Goal: Find specific page/section: Find specific page/section

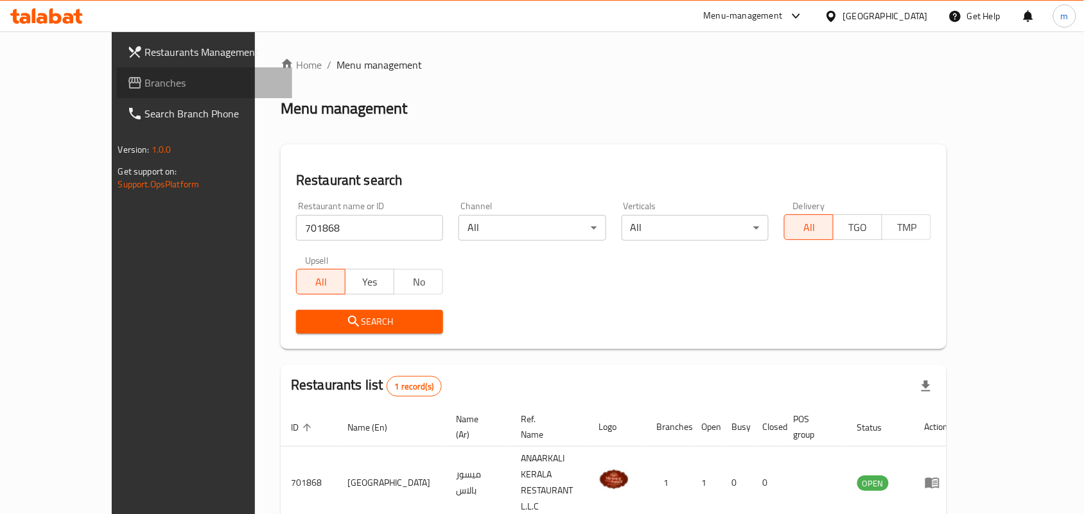
click at [145, 81] on span "Branches" at bounding box center [213, 82] width 137 height 15
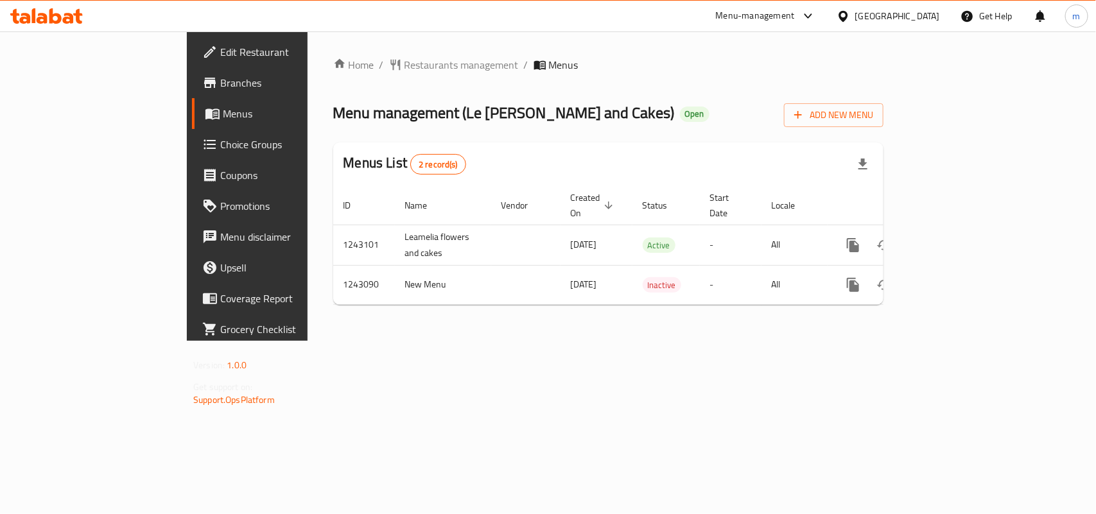
click at [404, 67] on span "Restaurants management" at bounding box center [461, 64] width 114 height 15
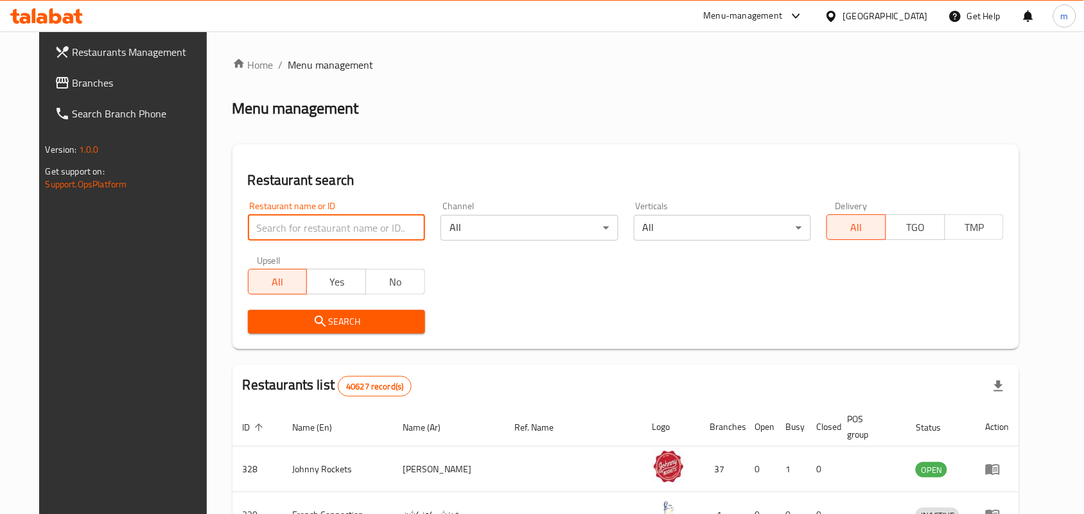
click at [328, 221] on input "search" at bounding box center [336, 228] width 177 height 26
paste input "681457"
type input "681457"
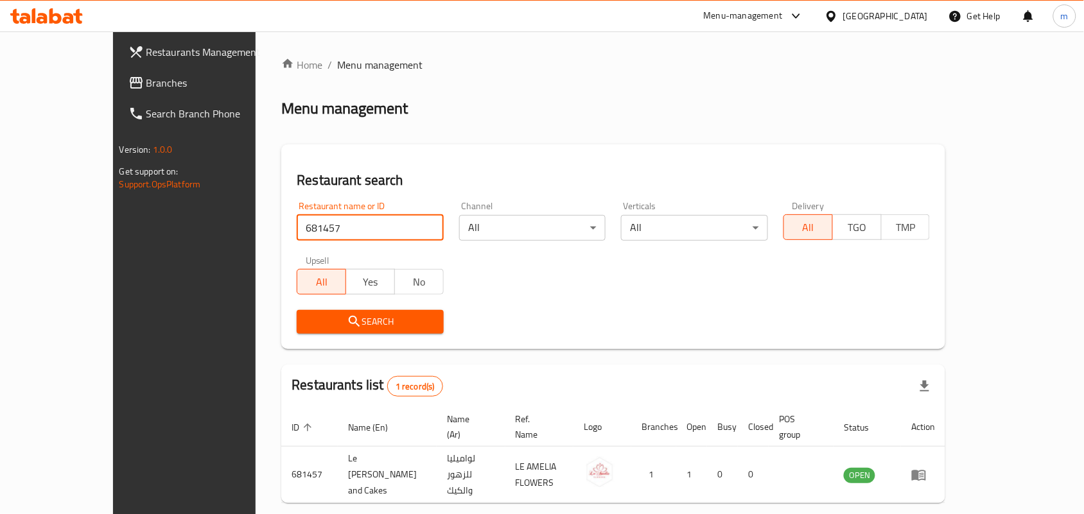
click at [146, 85] on span "Branches" at bounding box center [214, 82] width 137 height 15
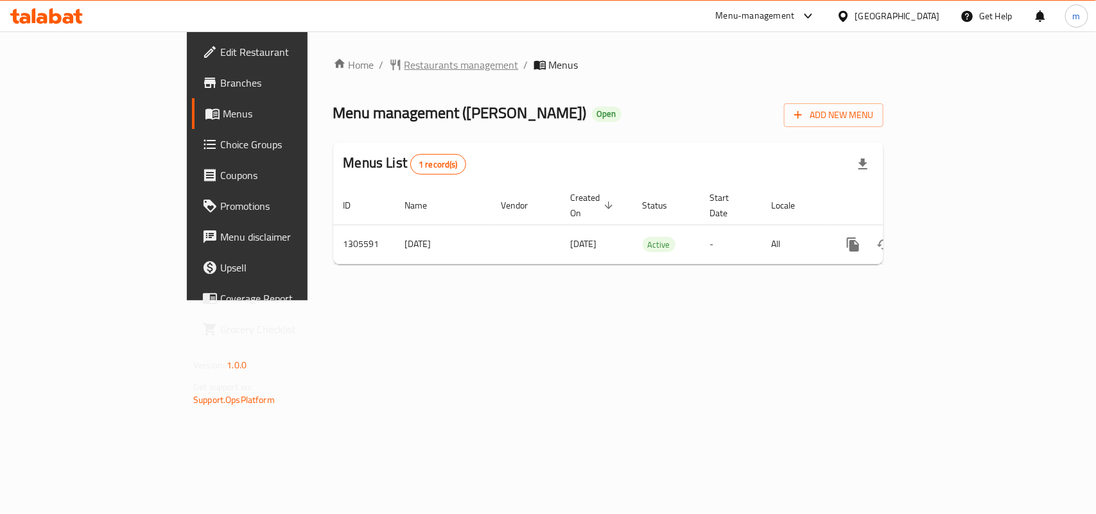
click at [404, 61] on span "Restaurants management" at bounding box center [461, 64] width 114 height 15
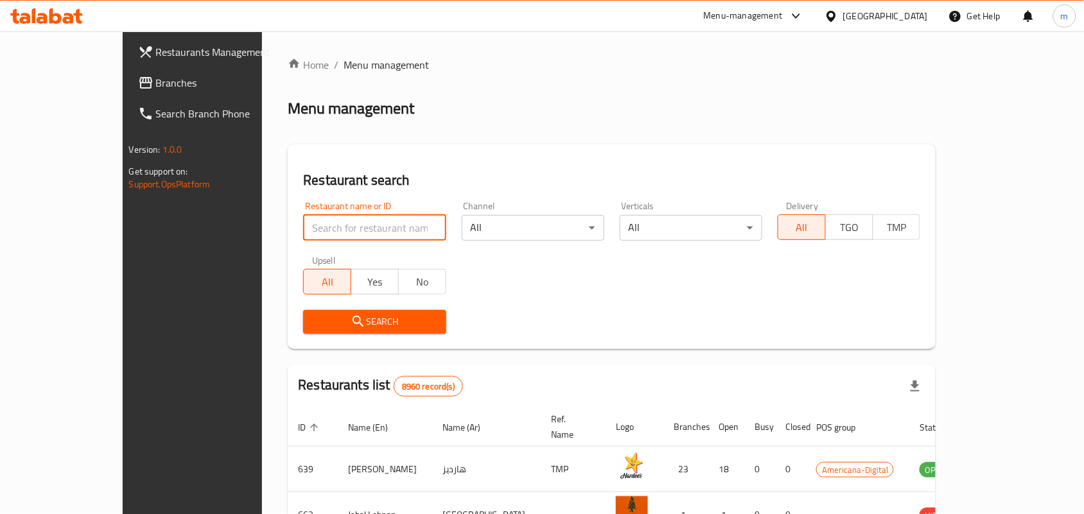
click at [325, 230] on input "search" at bounding box center [374, 228] width 143 height 26
paste input "703733"
type input "703733"
click button "Search" at bounding box center [374, 322] width 143 height 24
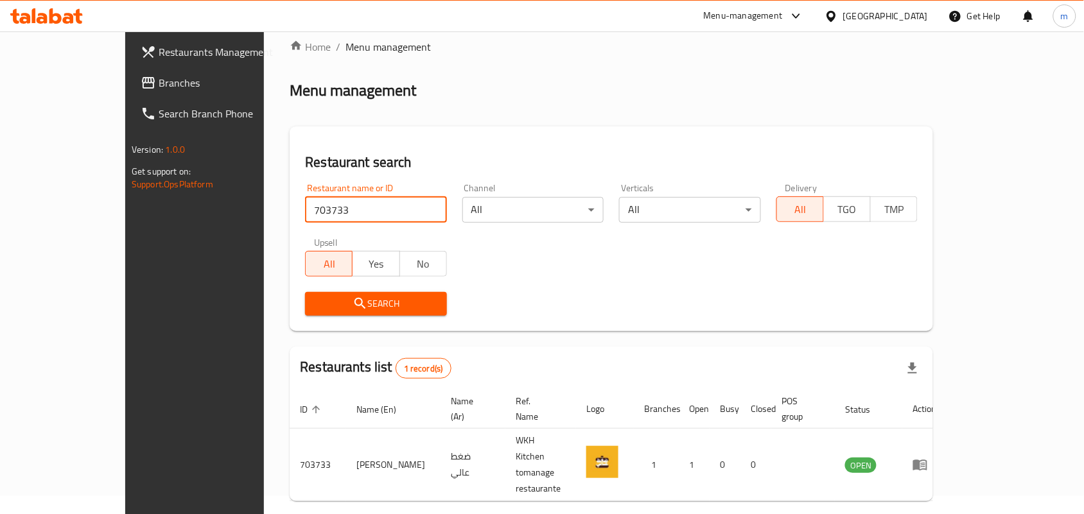
scroll to position [33, 0]
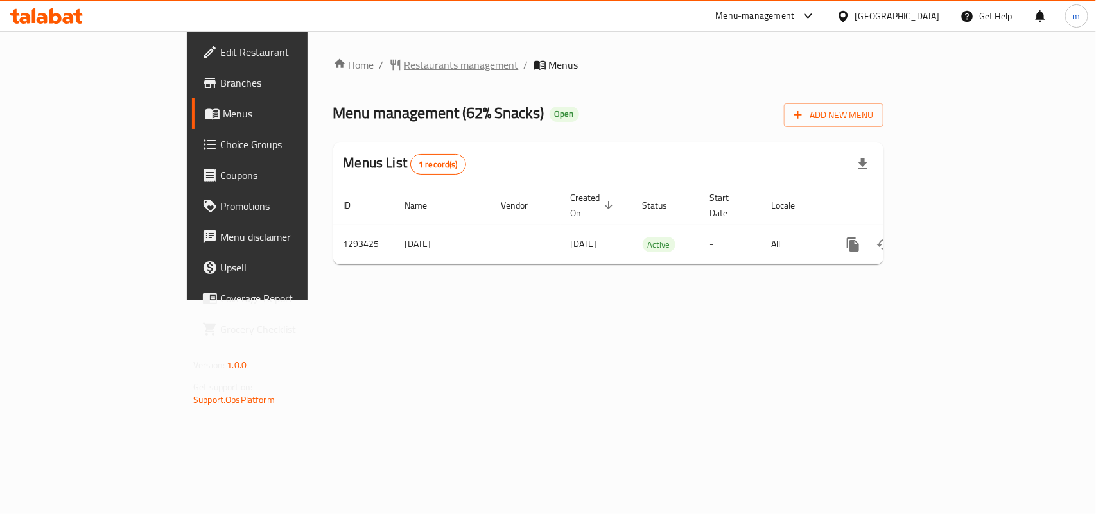
click at [404, 66] on span "Restaurants management" at bounding box center [461, 64] width 114 height 15
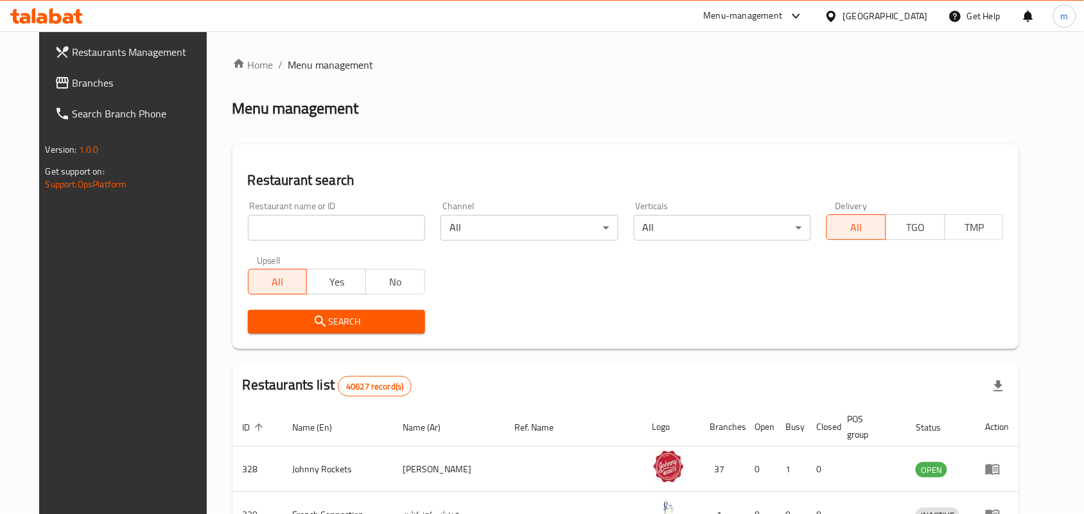
click at [336, 238] on input "search" at bounding box center [336, 228] width 177 height 26
paste input "699528"
type input "699528"
click button "Search" at bounding box center [336, 322] width 177 height 24
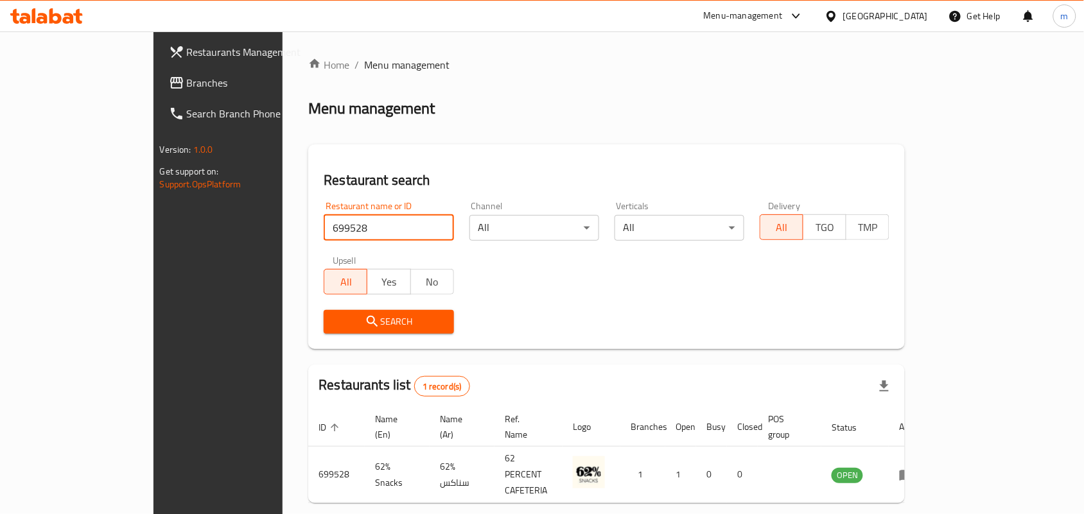
click at [187, 87] on span "Branches" at bounding box center [255, 82] width 137 height 15
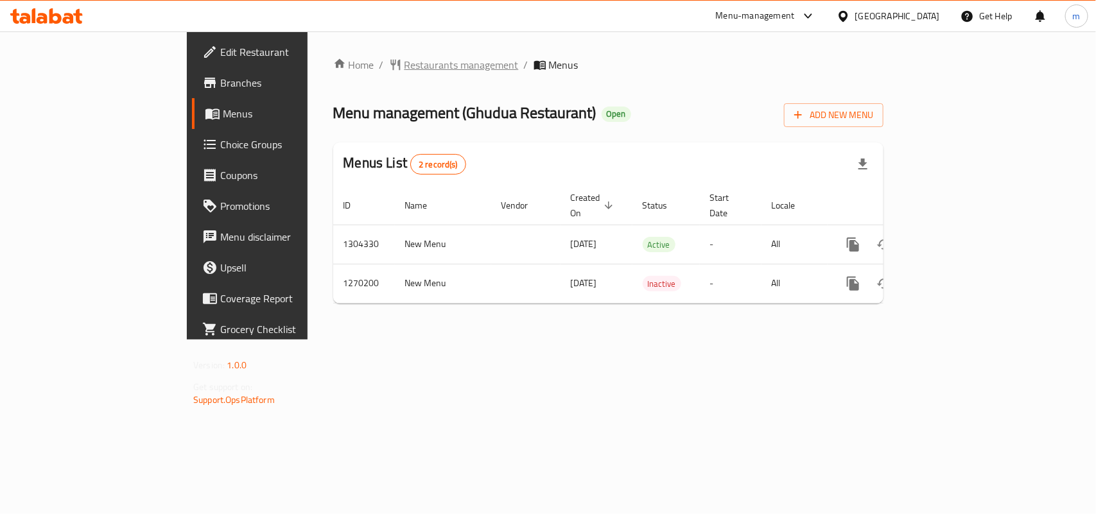
click at [404, 65] on span "Restaurants management" at bounding box center [461, 64] width 114 height 15
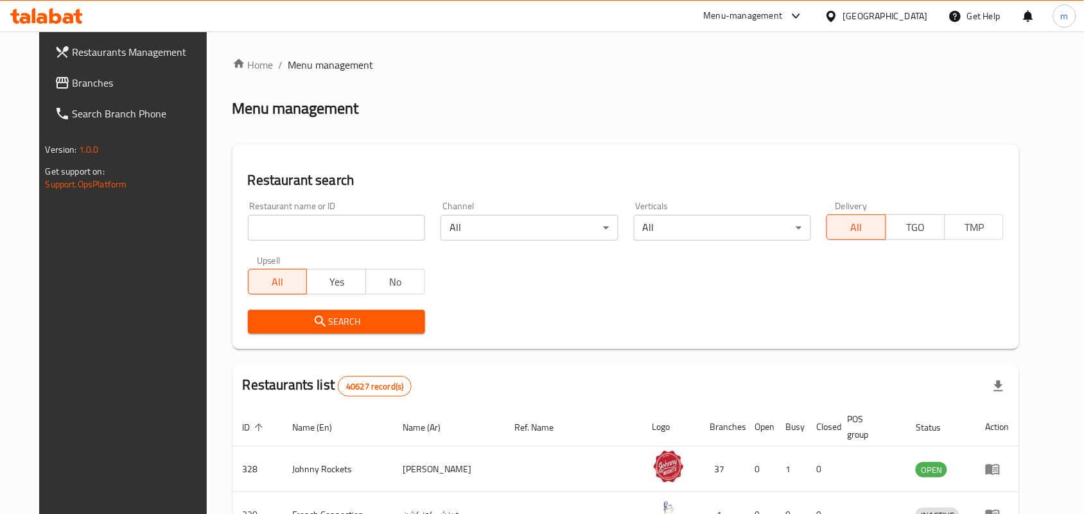
click at [312, 230] on input "search" at bounding box center [336, 228] width 177 height 26
paste input "689059"
type input "689059"
click button "Search" at bounding box center [336, 322] width 177 height 24
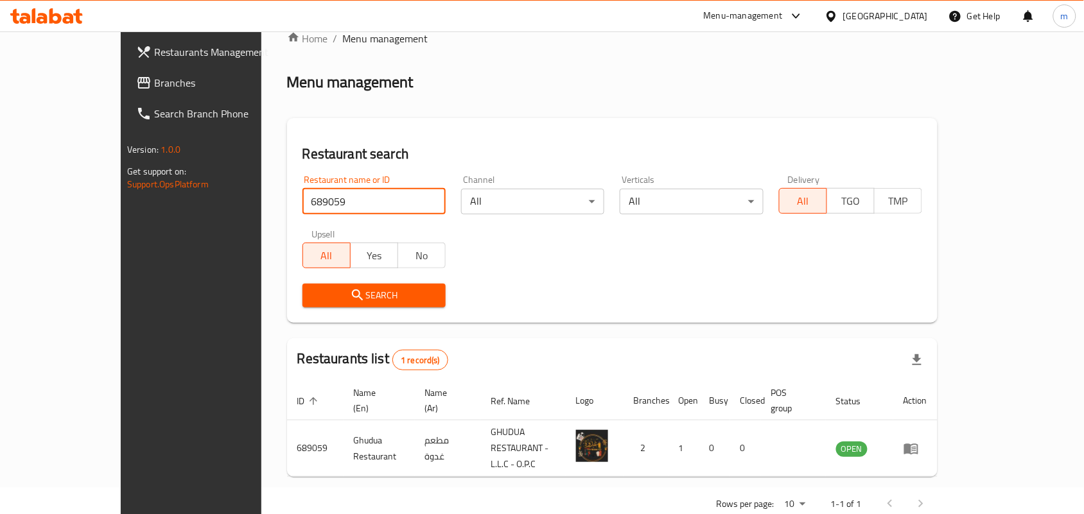
scroll to position [33, 0]
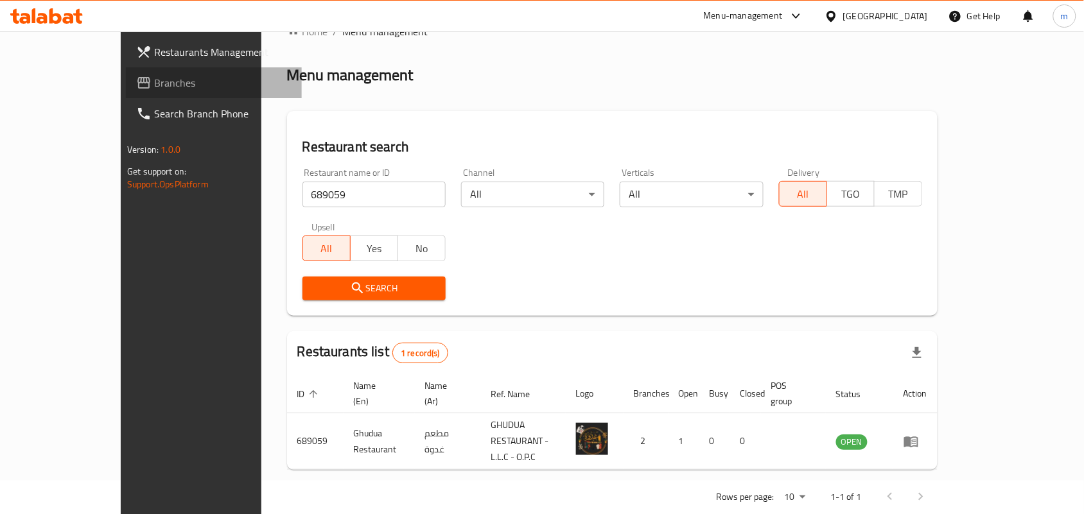
click at [154, 78] on span "Branches" at bounding box center [222, 82] width 137 height 15
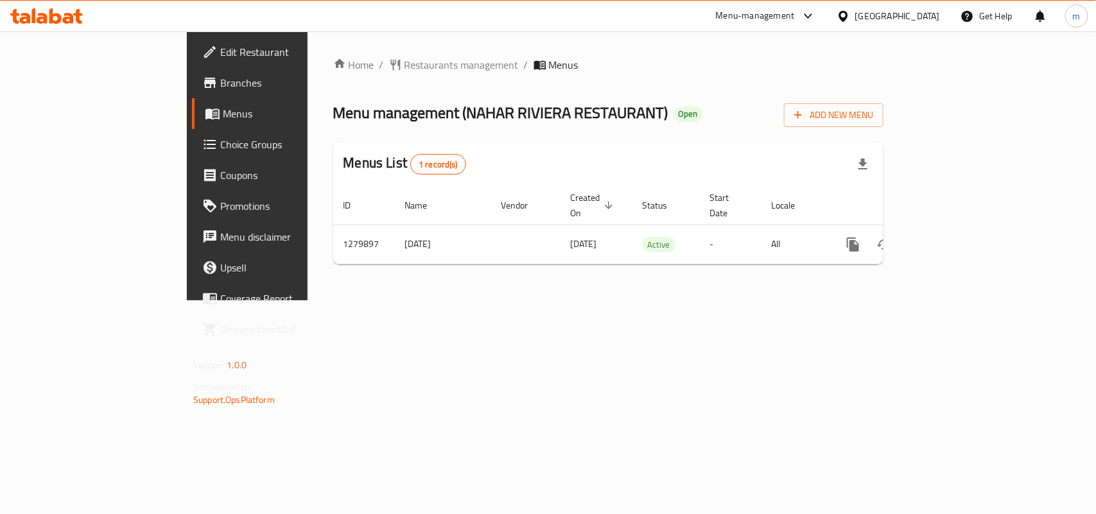
click at [404, 66] on span "Restaurants management" at bounding box center [461, 64] width 114 height 15
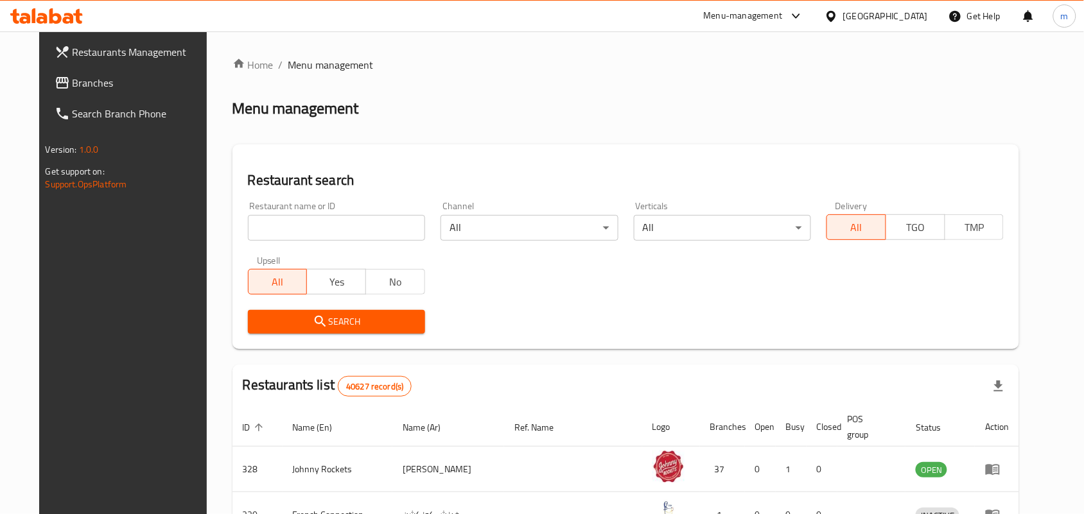
click at [342, 225] on input "search" at bounding box center [336, 228] width 177 height 26
paste input "693519"
type input "693519"
click button "Search" at bounding box center [336, 322] width 177 height 24
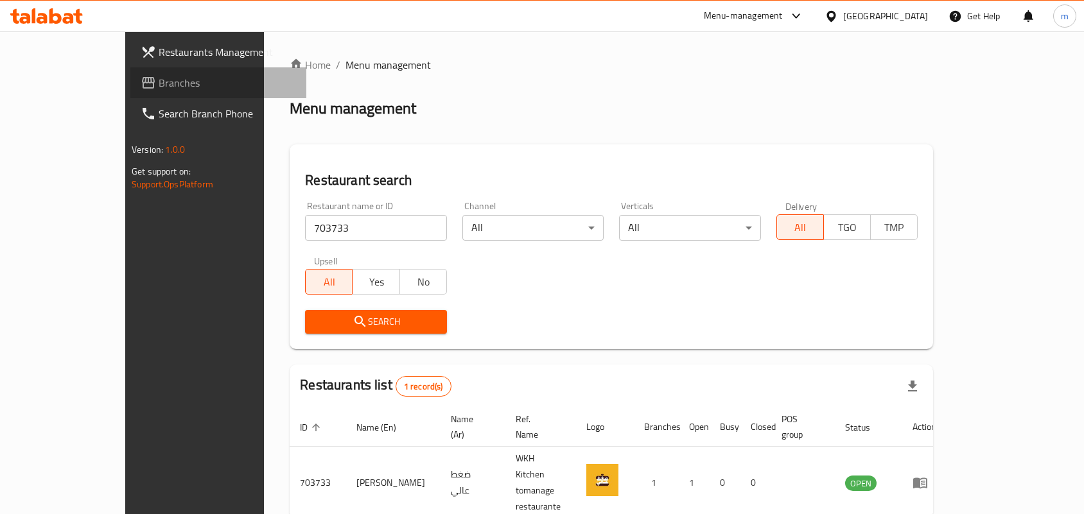
click at [159, 82] on span "Branches" at bounding box center [227, 82] width 137 height 15
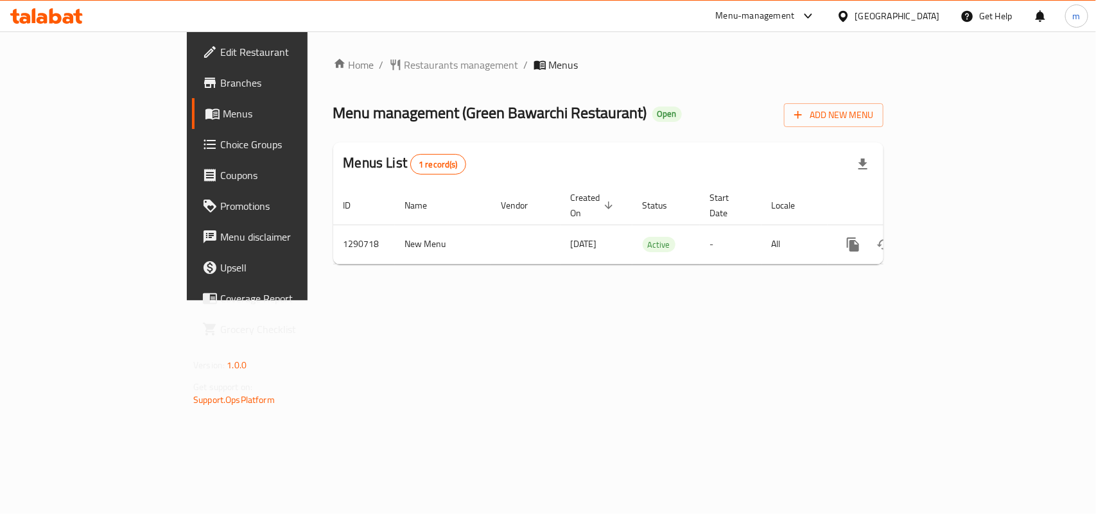
click at [404, 66] on span "Restaurants management" at bounding box center [461, 64] width 114 height 15
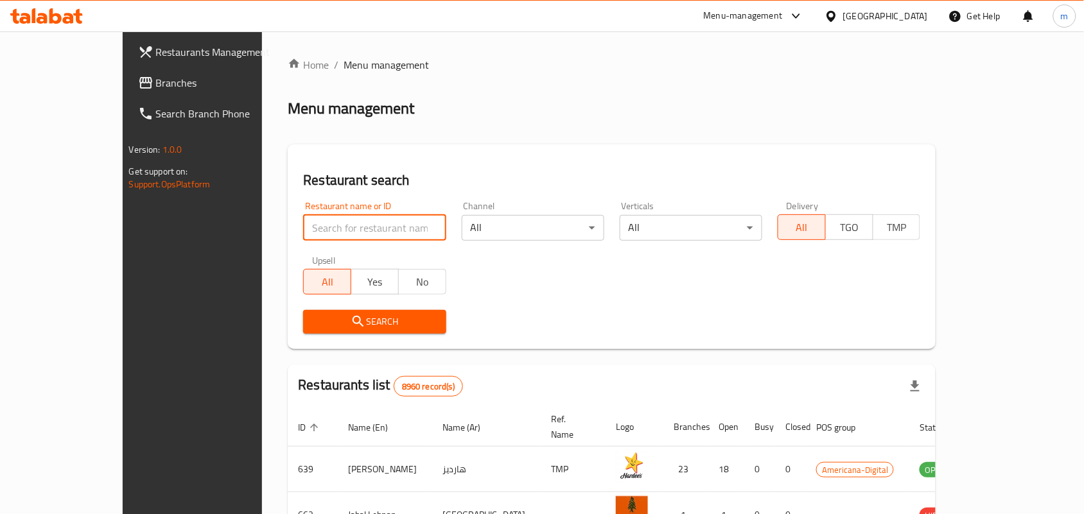
click at [303, 225] on input "search" at bounding box center [374, 228] width 143 height 26
paste input "698354"
type input "698354"
click button "Search" at bounding box center [374, 322] width 143 height 24
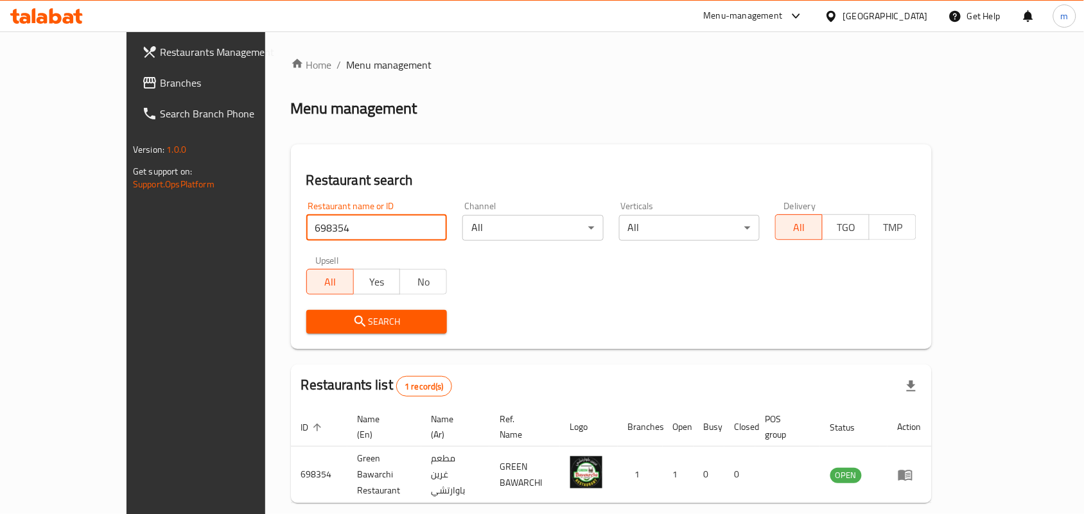
click at [160, 75] on span "Branches" at bounding box center [228, 82] width 137 height 15
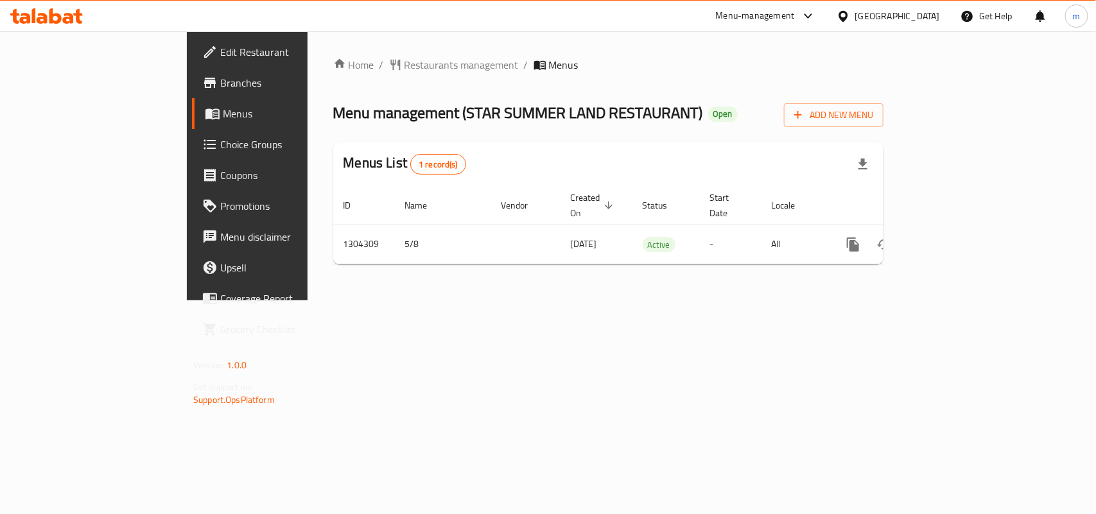
click at [404, 65] on span "Restaurants management" at bounding box center [461, 64] width 114 height 15
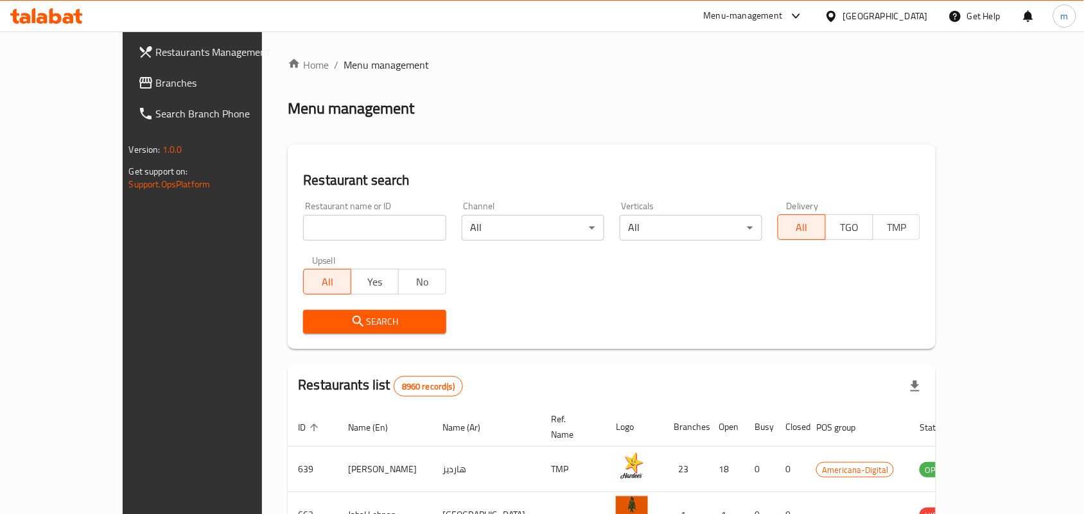
click at [319, 232] on input "search" at bounding box center [374, 228] width 143 height 26
paste input "703166"
type input "703166"
click button "Search" at bounding box center [374, 322] width 143 height 24
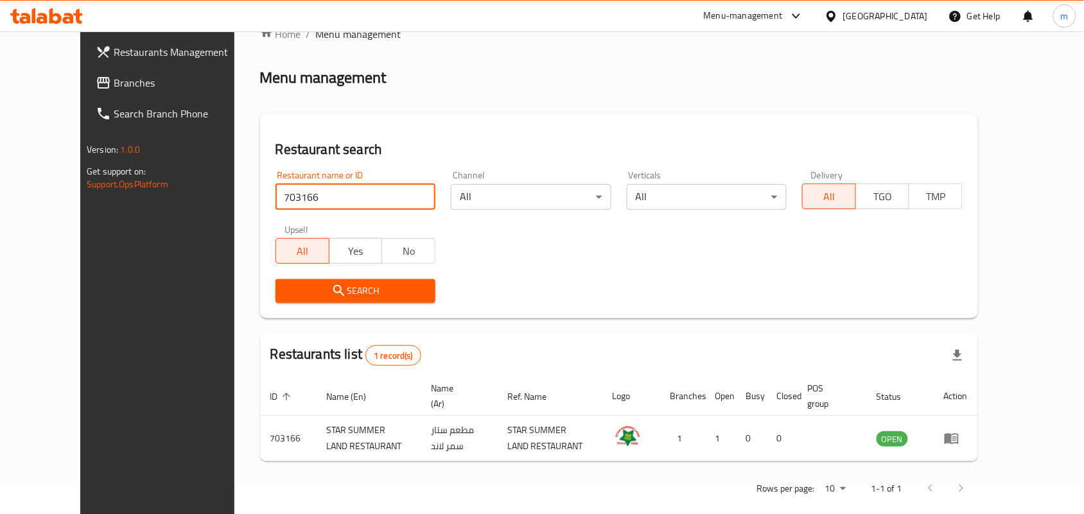
scroll to position [48, 0]
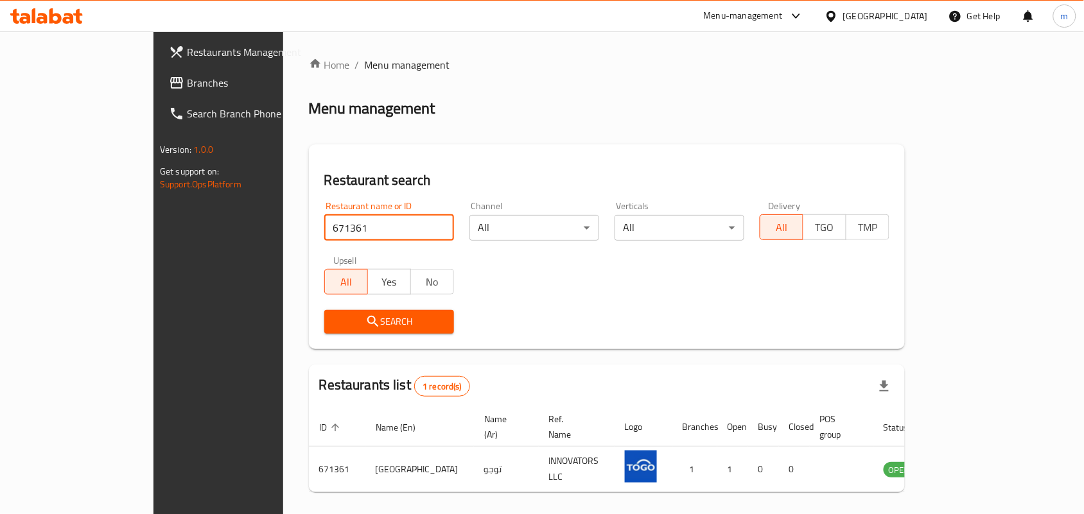
click at [187, 85] on span "Branches" at bounding box center [255, 82] width 137 height 15
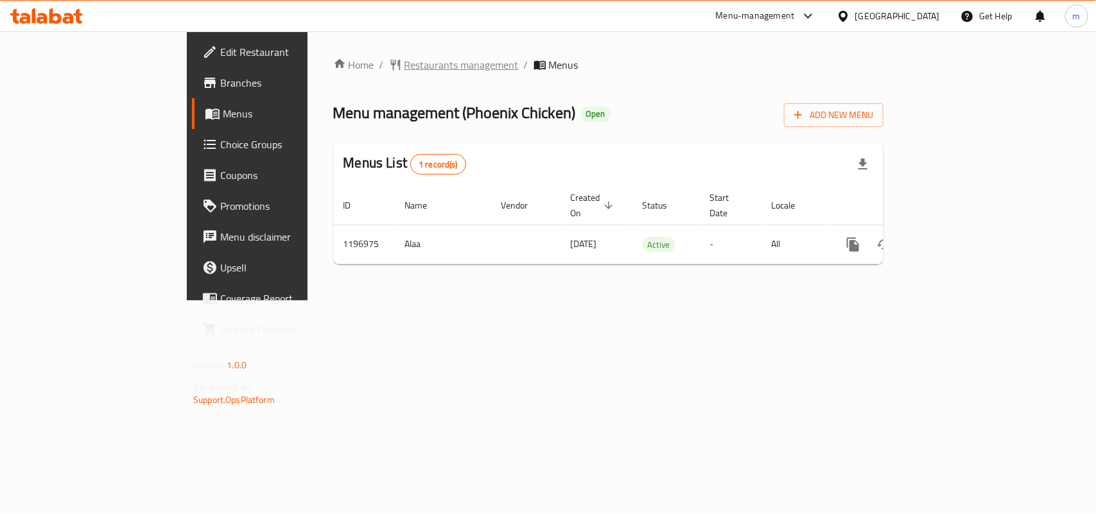
click at [404, 63] on span "Restaurants management" at bounding box center [461, 64] width 114 height 15
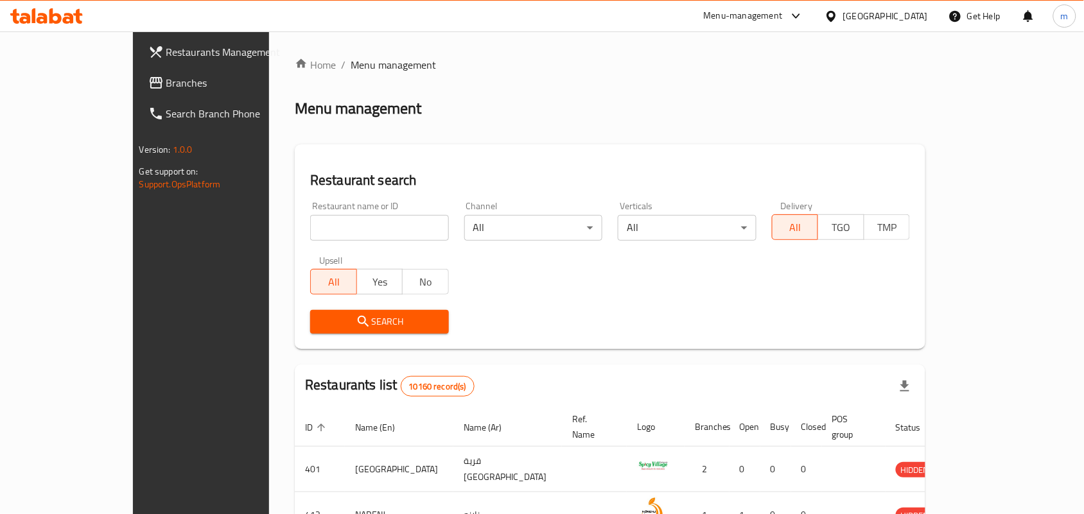
click at [310, 234] on input "search" at bounding box center [379, 228] width 139 height 26
paste input "667912"
type input "667912"
click button "Search" at bounding box center [379, 322] width 139 height 24
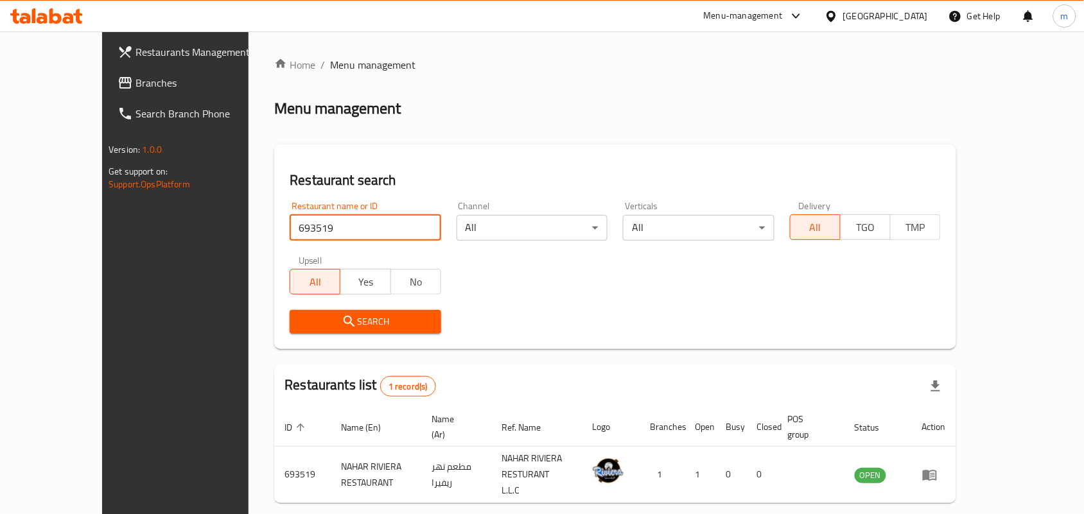
click at [135, 89] on span "Branches" at bounding box center [203, 82] width 137 height 15
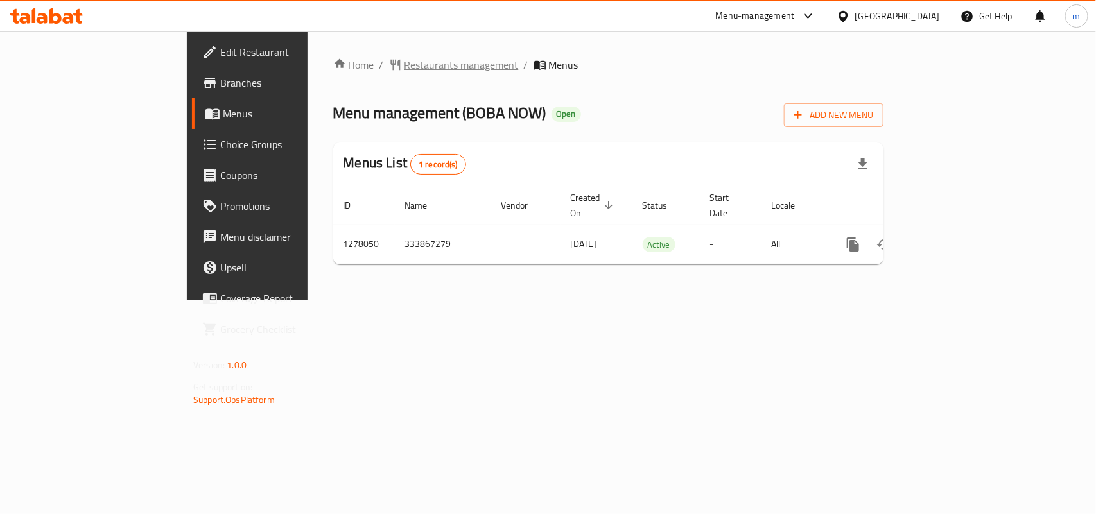
click at [404, 64] on span "Restaurants management" at bounding box center [461, 64] width 114 height 15
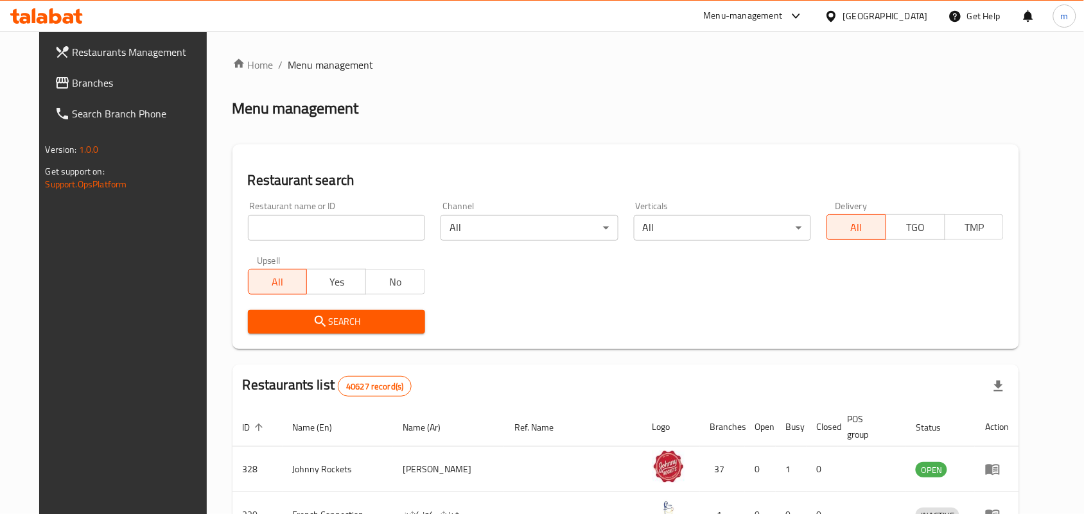
click at [325, 229] on input "search" at bounding box center [336, 228] width 177 height 26
paste input "692796"
type input "692796"
click button "Search" at bounding box center [336, 322] width 177 height 24
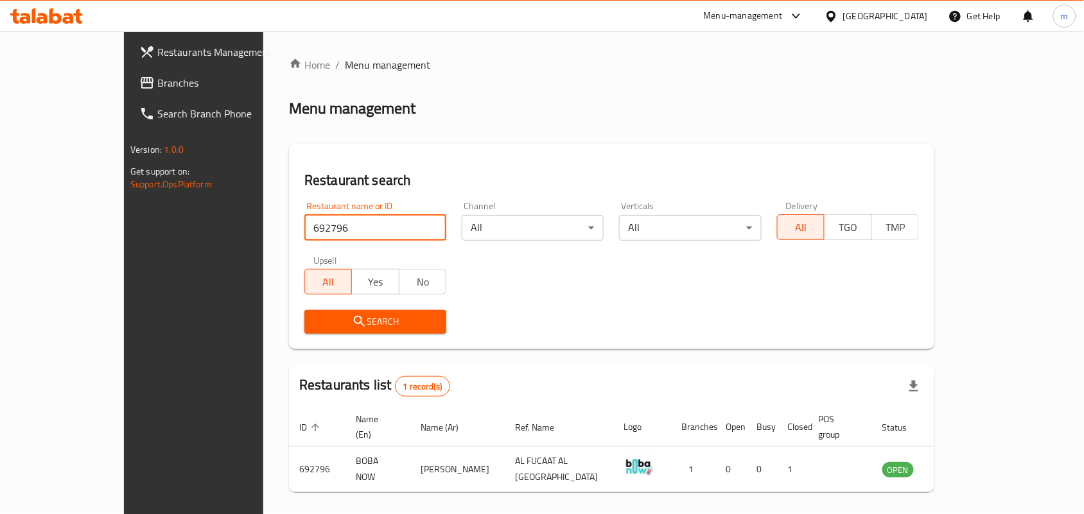
click at [157, 81] on span "Branches" at bounding box center [225, 82] width 137 height 15
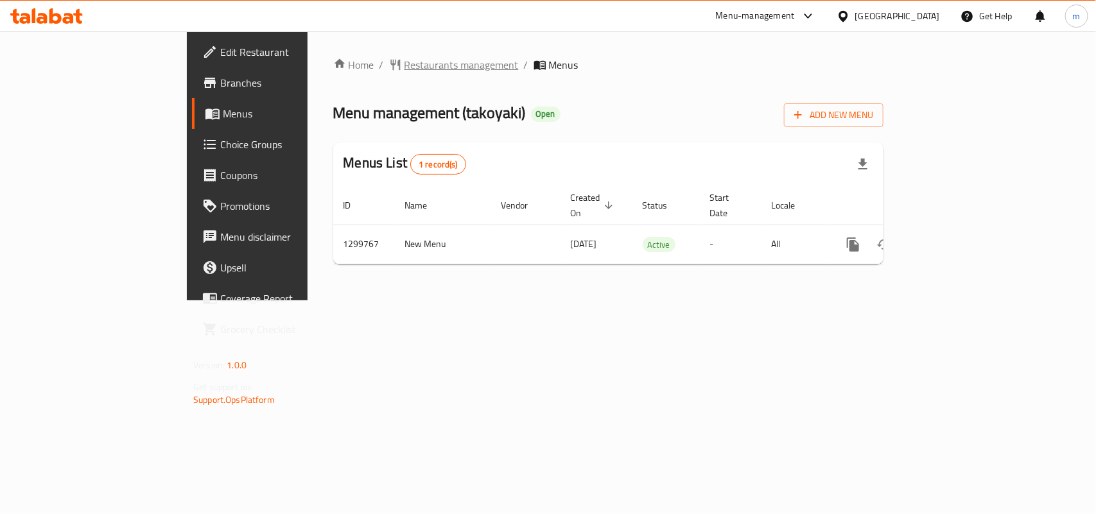
click at [404, 59] on span "Restaurants management" at bounding box center [461, 64] width 114 height 15
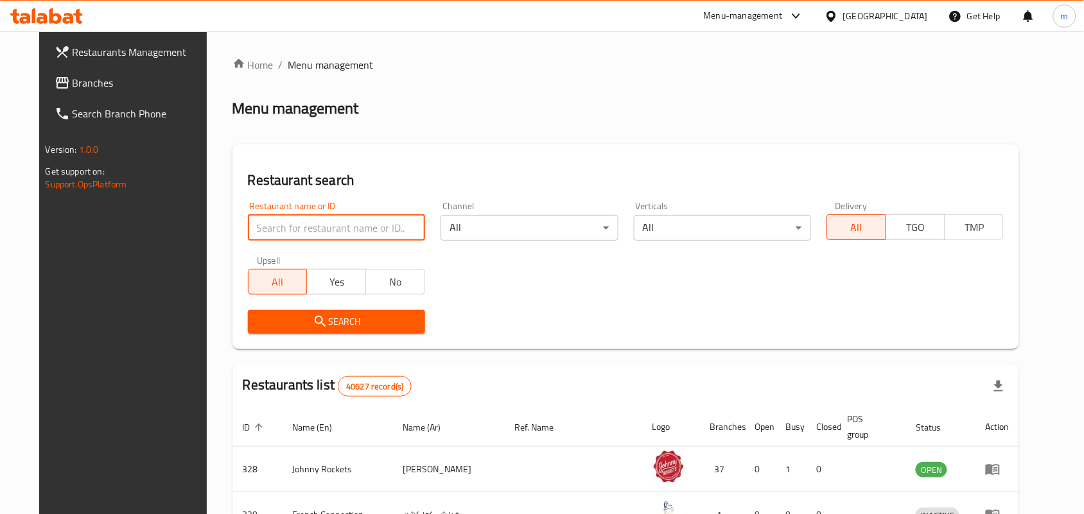
click at [281, 223] on input "search" at bounding box center [336, 228] width 177 height 26
paste input "701504"
type input "701504"
click button "Search" at bounding box center [336, 322] width 177 height 24
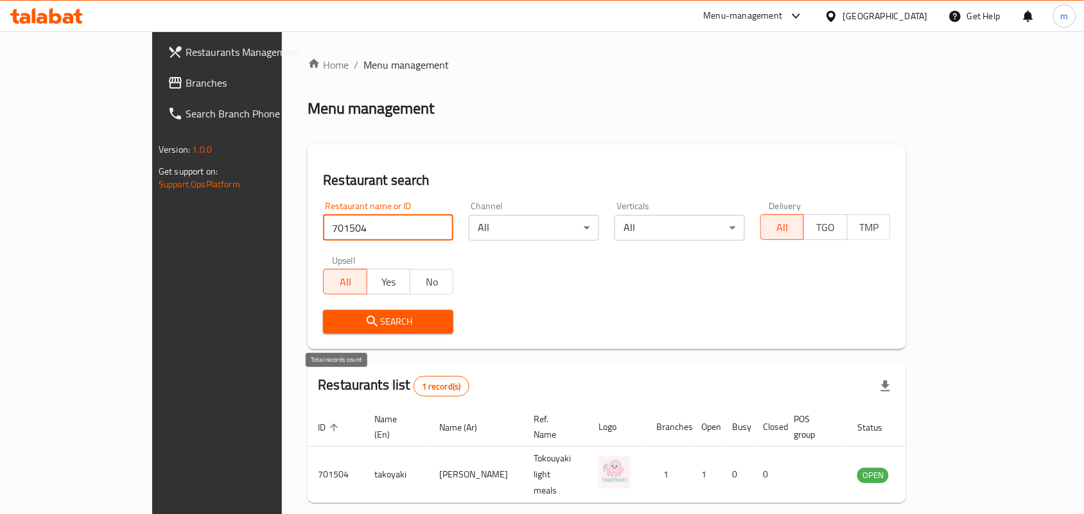
scroll to position [33, 0]
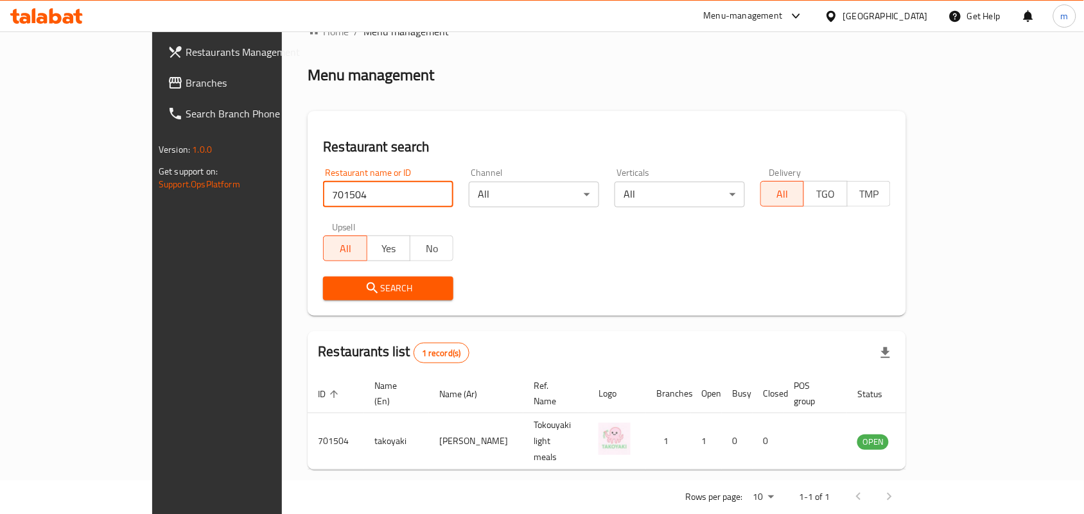
click at [186, 82] on span "Branches" at bounding box center [254, 82] width 137 height 15
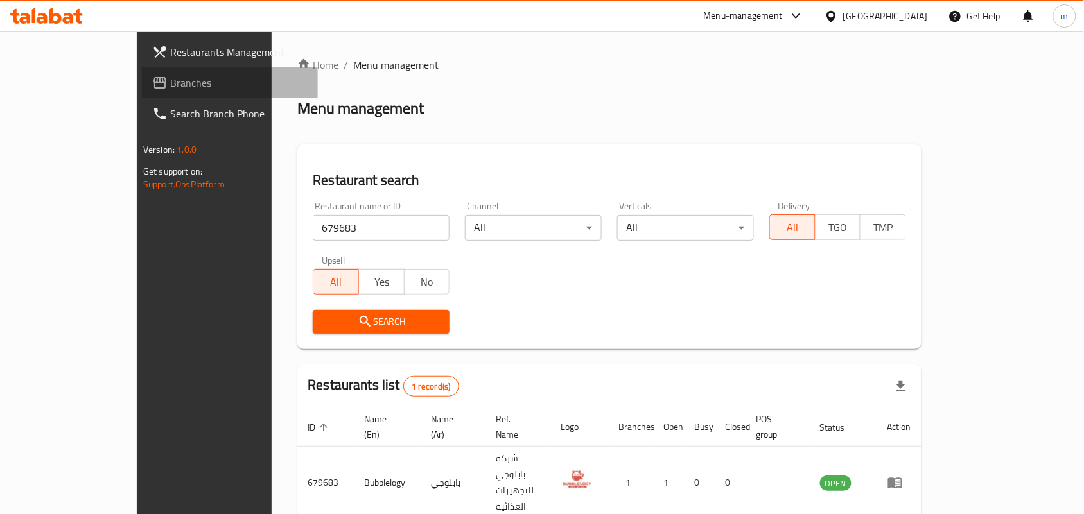
click at [170, 78] on span "Branches" at bounding box center [238, 82] width 137 height 15
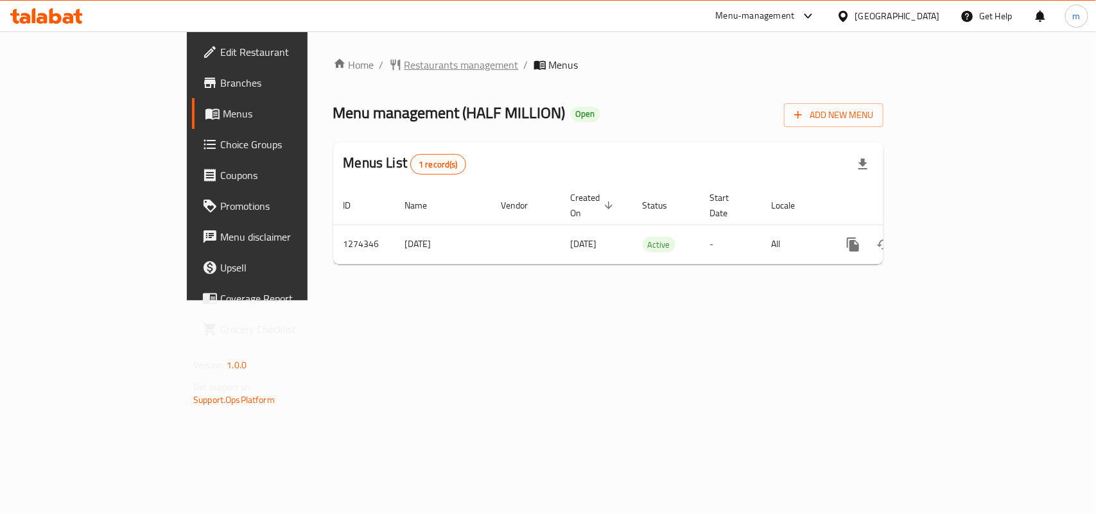
click at [404, 67] on span "Restaurants management" at bounding box center [461, 64] width 114 height 15
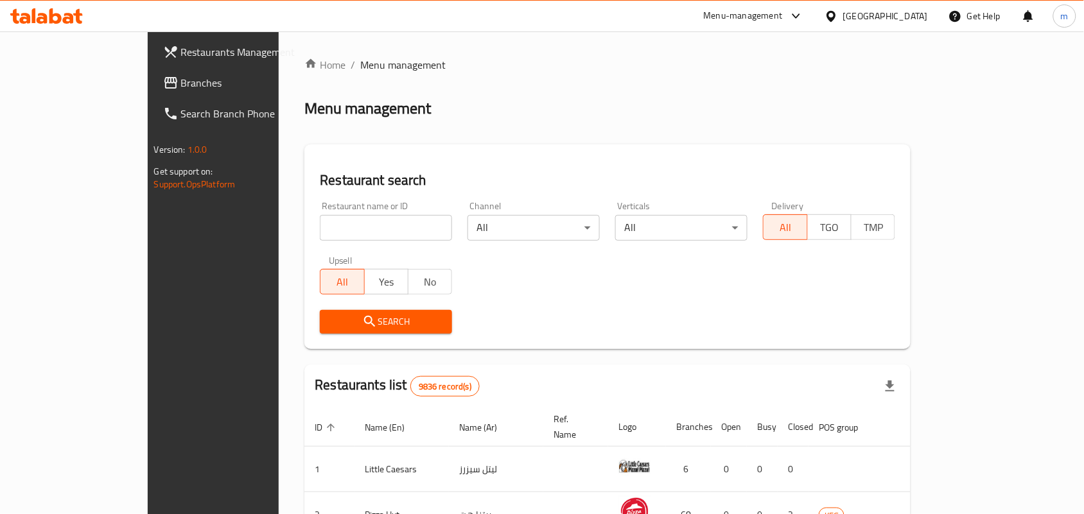
click at [320, 221] on input "search" at bounding box center [386, 228] width 132 height 26
paste input "691184"
type input "691184"
click button "Search" at bounding box center [386, 322] width 132 height 24
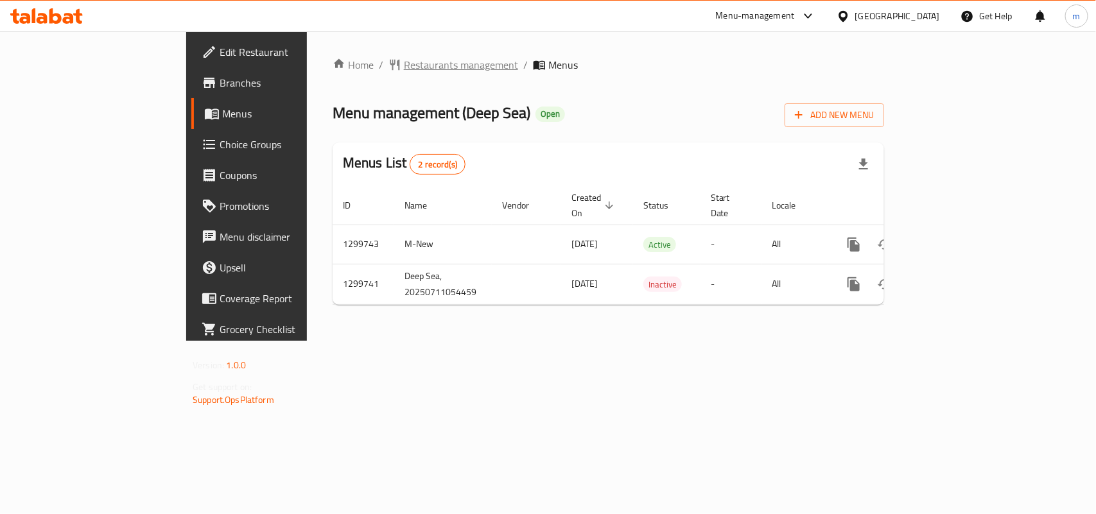
click at [404, 65] on span "Restaurants management" at bounding box center [461, 64] width 114 height 15
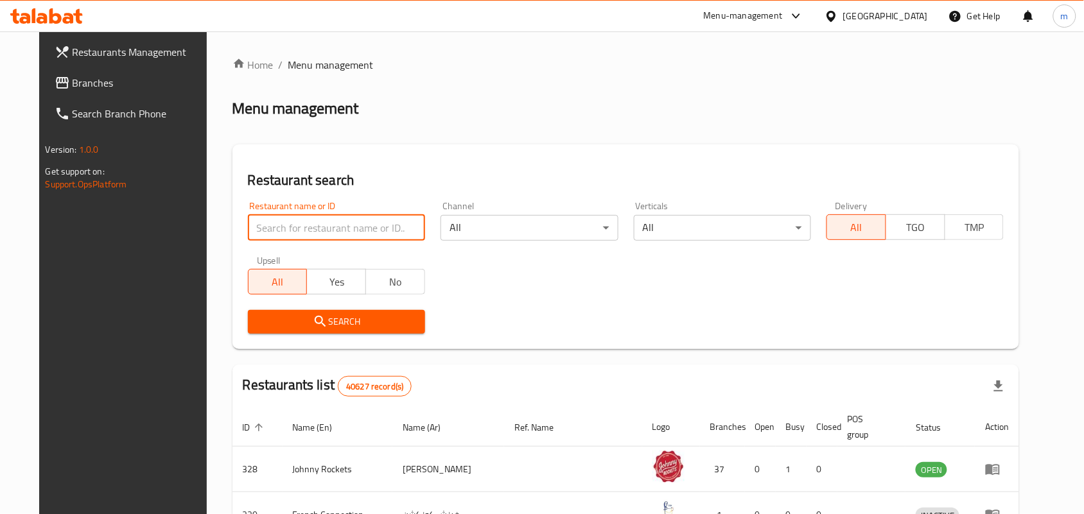
click at [321, 220] on input "search" at bounding box center [336, 228] width 177 height 26
paste input "701495"
type input "701495"
click button "Search" at bounding box center [336, 322] width 177 height 24
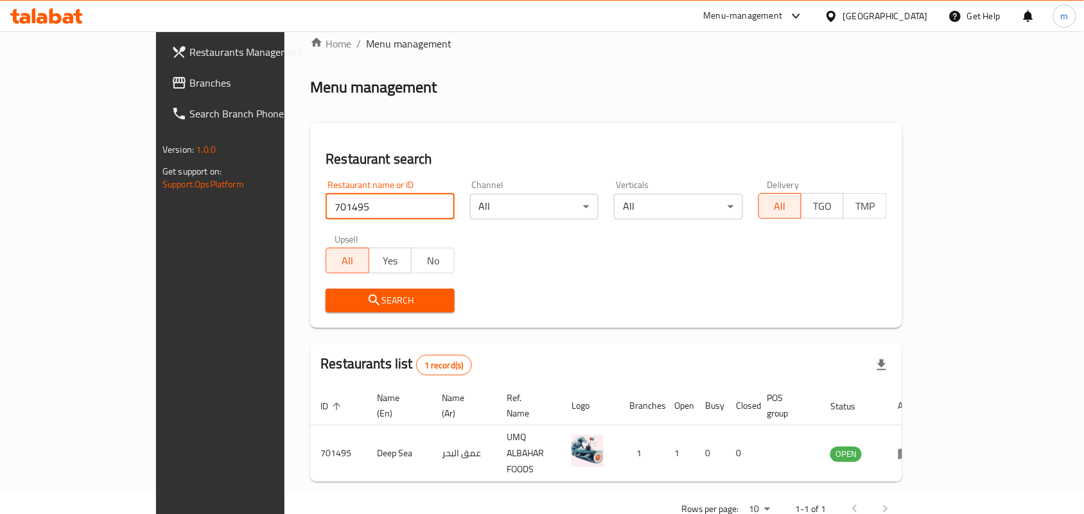
scroll to position [33, 0]
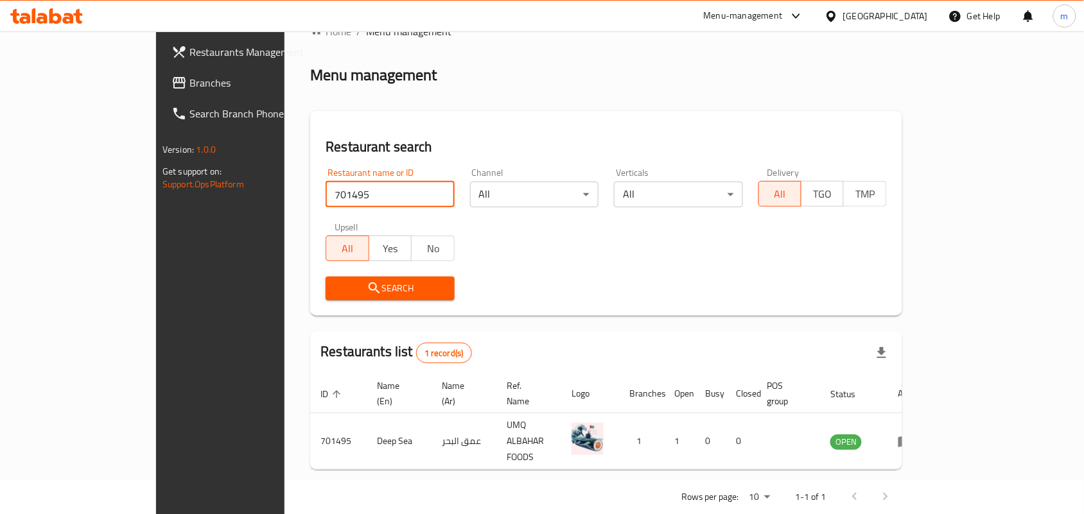
click at [189, 85] on span "Branches" at bounding box center [257, 82] width 137 height 15
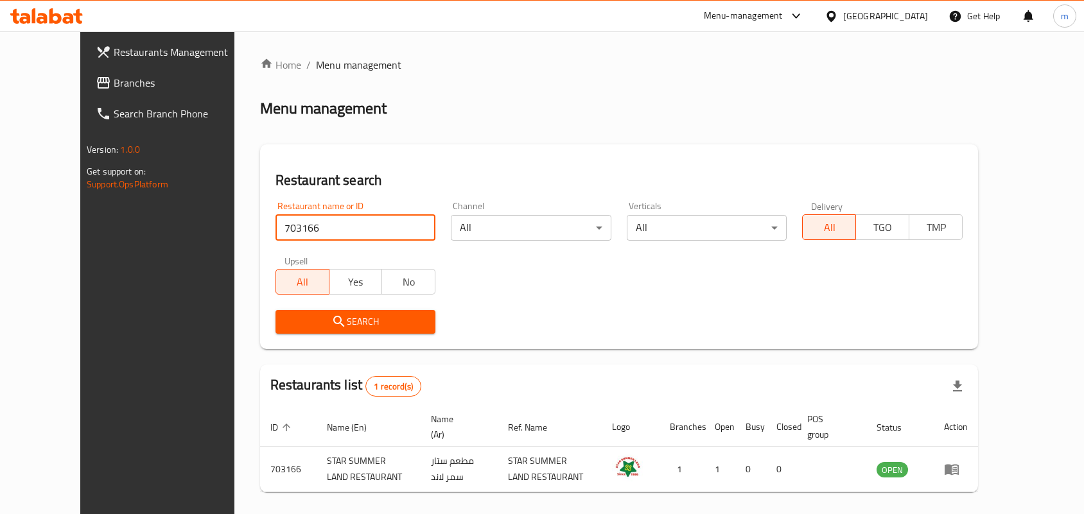
scroll to position [48, 0]
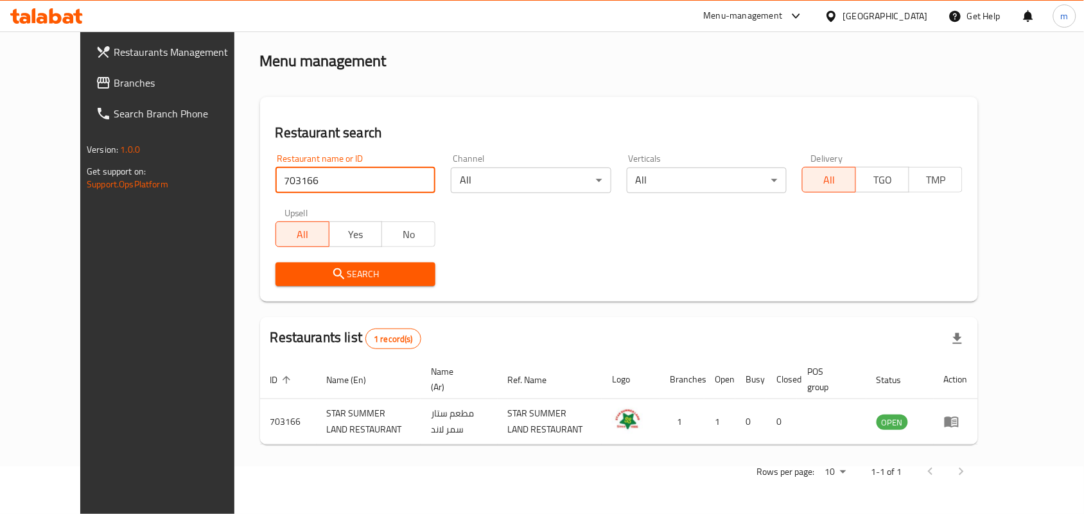
click at [114, 78] on span "Branches" at bounding box center [182, 82] width 137 height 15
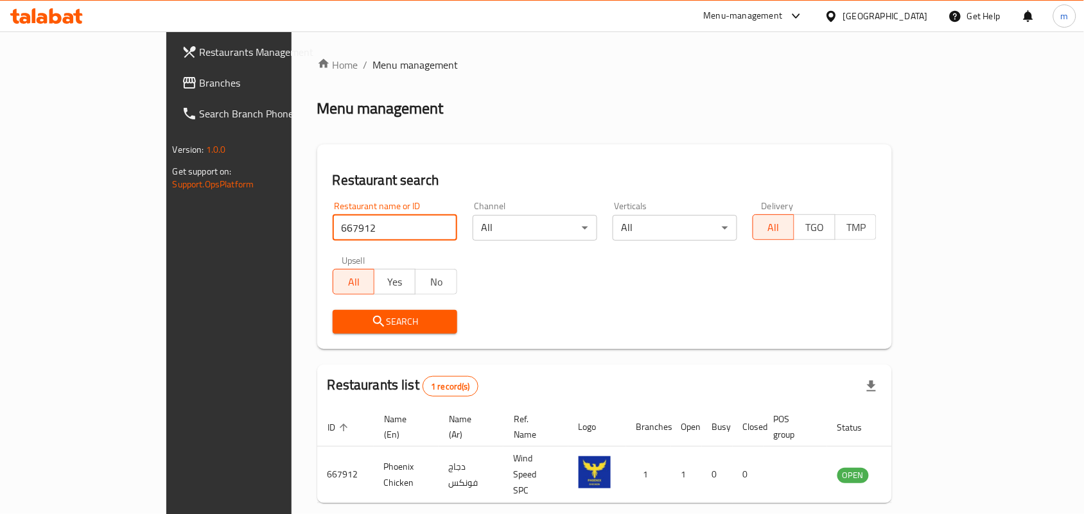
click at [200, 76] on span "Branches" at bounding box center [268, 82] width 137 height 15
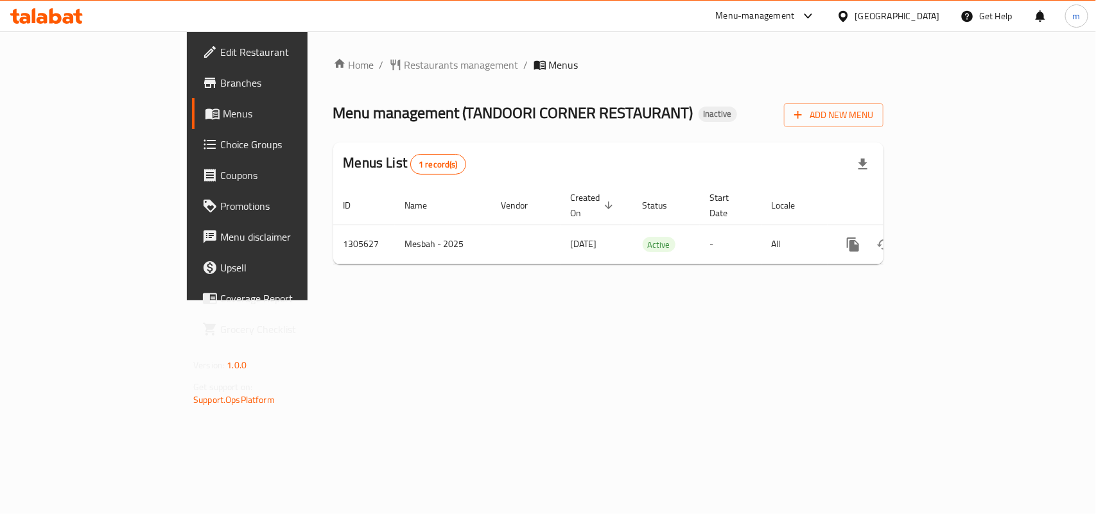
click at [404, 59] on span "Restaurants management" at bounding box center [461, 64] width 114 height 15
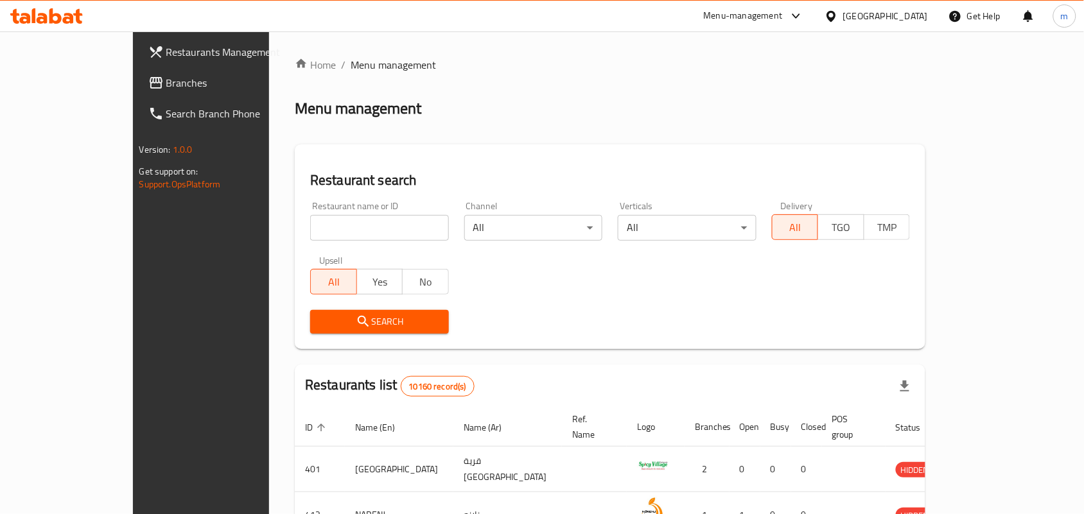
click at [331, 209] on div "Restaurant name or ID Restaurant name or ID" at bounding box center [379, 221] width 139 height 39
click at [331, 219] on input "search" at bounding box center [379, 228] width 139 height 26
paste input "703434"
type input "703434"
click button "Search" at bounding box center [379, 322] width 139 height 24
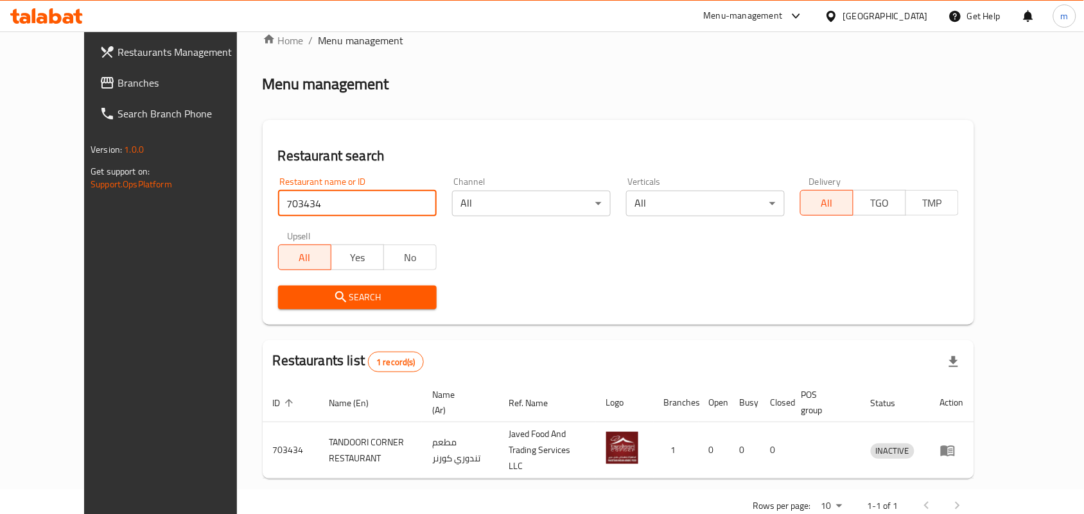
scroll to position [48, 0]
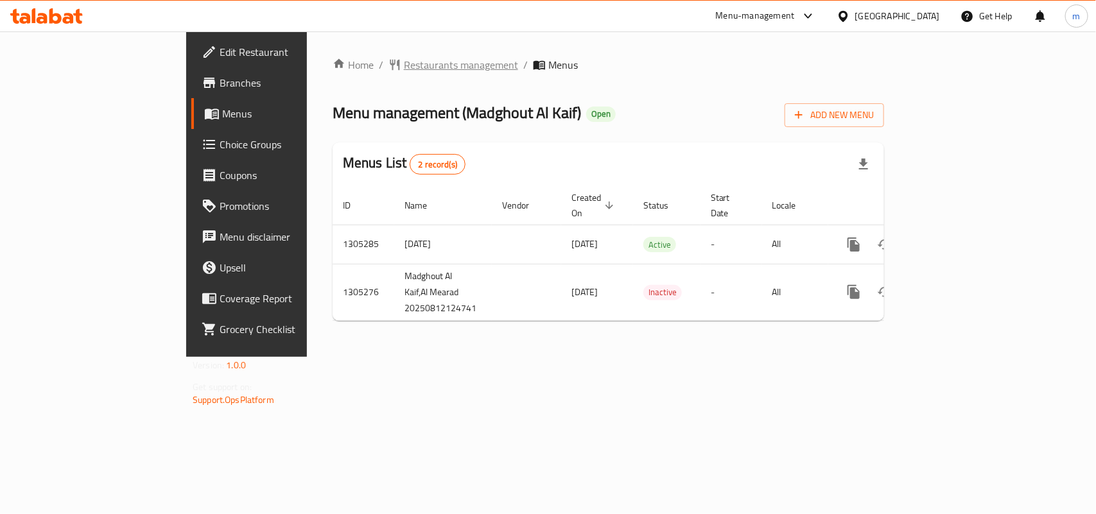
click at [404, 64] on span "Restaurants management" at bounding box center [461, 64] width 114 height 15
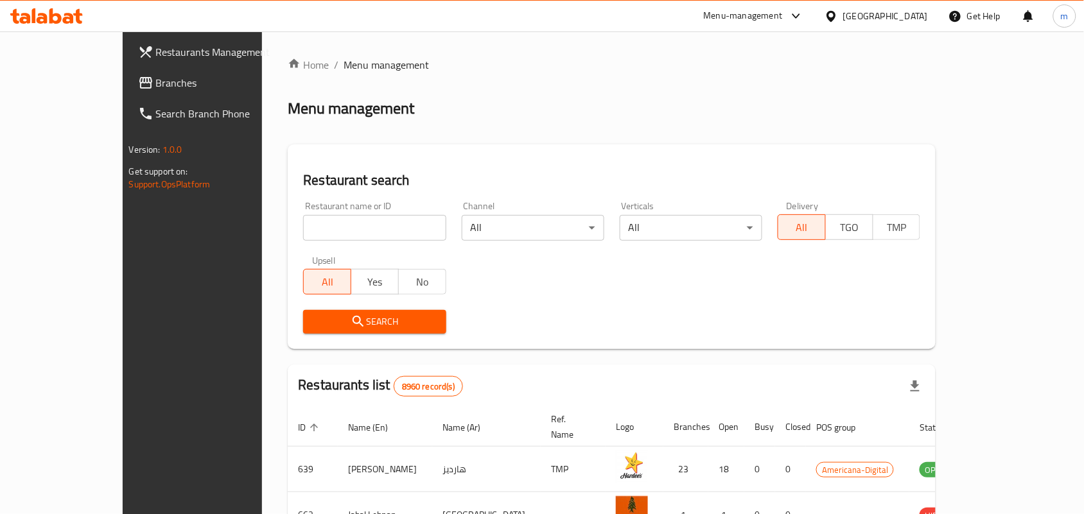
click at [303, 225] on input "search" at bounding box center [374, 228] width 143 height 26
paste input "703673"
type input "703673"
click button "Search" at bounding box center [374, 322] width 143 height 24
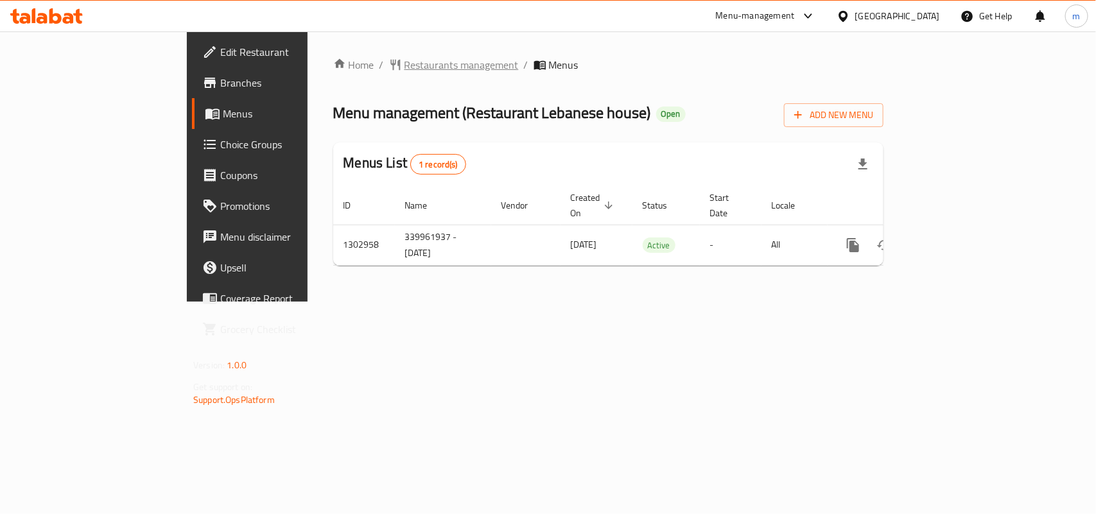
click at [404, 62] on span "Restaurants management" at bounding box center [461, 64] width 114 height 15
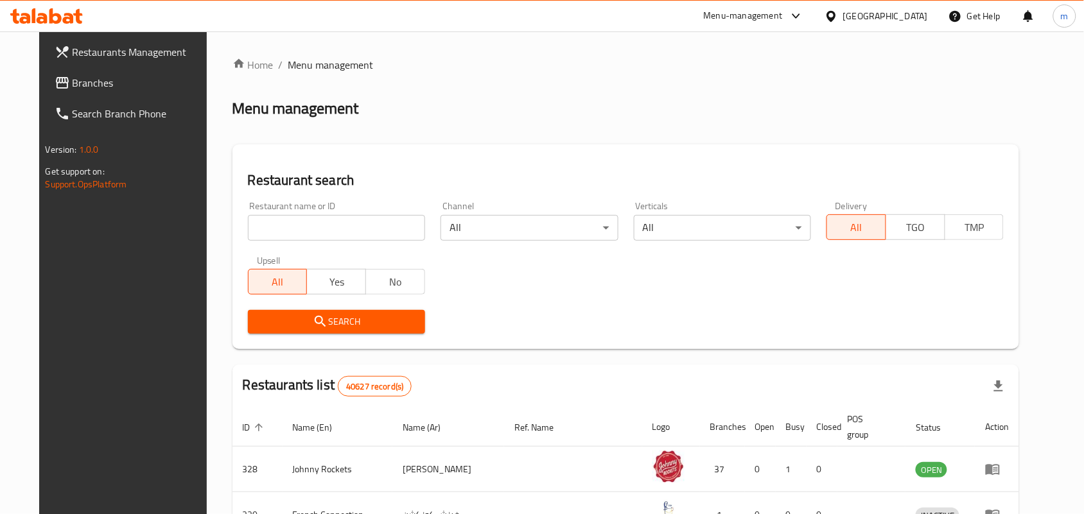
click at [315, 230] on input "search" at bounding box center [336, 228] width 177 height 26
paste input "702477"
type input "702477"
click button "Search" at bounding box center [336, 322] width 177 height 24
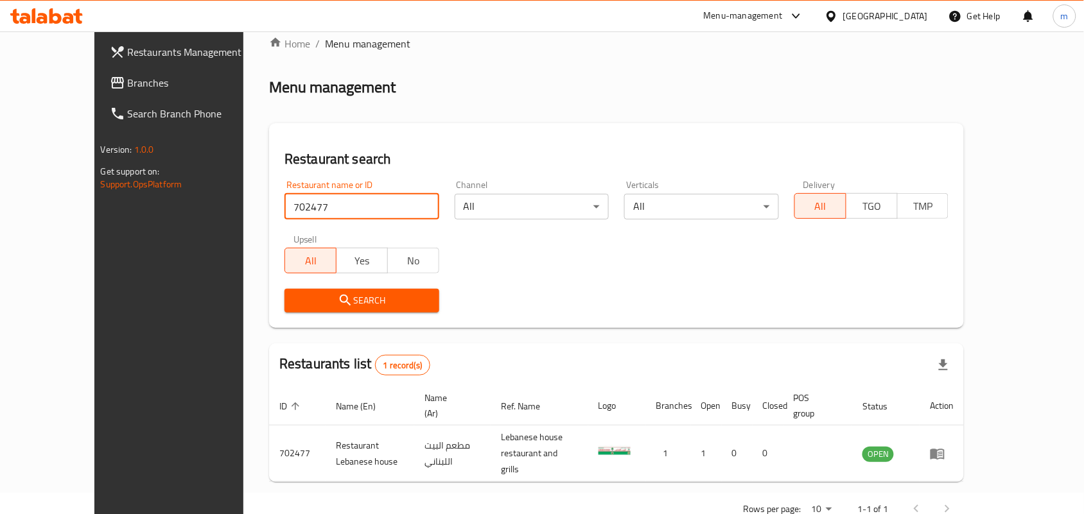
scroll to position [33, 0]
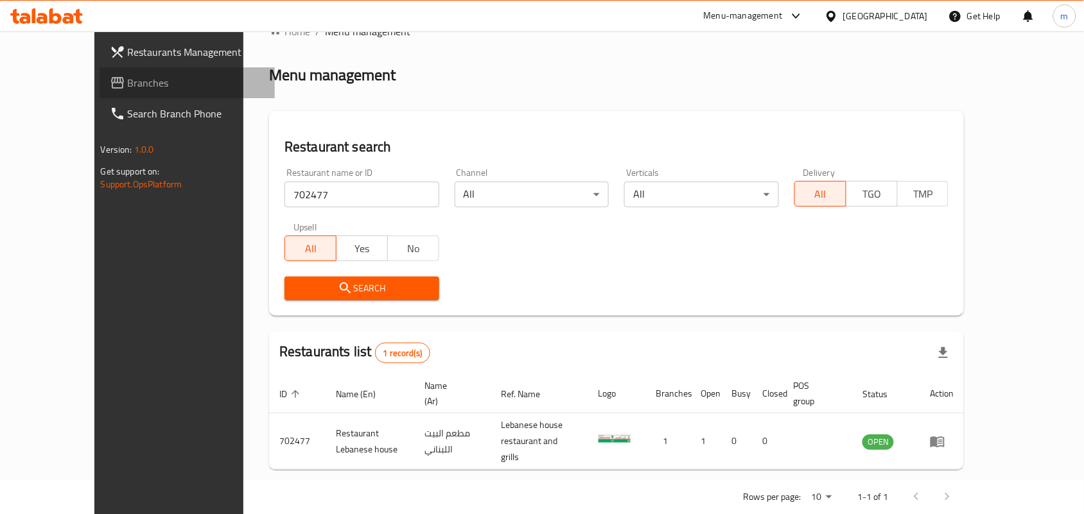
click at [128, 87] on span "Branches" at bounding box center [196, 82] width 137 height 15
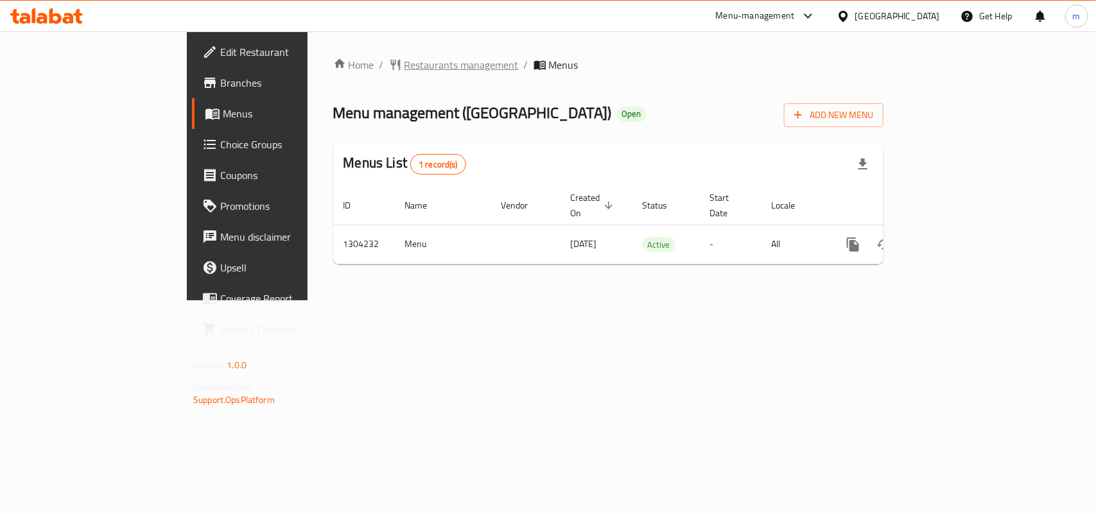
click at [404, 62] on span "Restaurants management" at bounding box center [461, 64] width 114 height 15
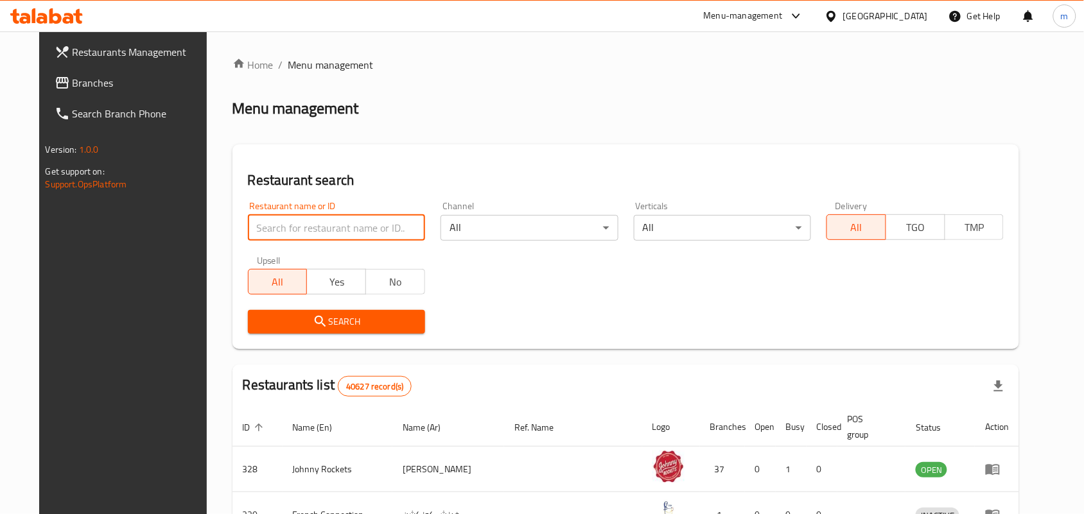
click at [309, 236] on input "search" at bounding box center [336, 228] width 177 height 26
paste input "703087"
type input "703087"
click button "Search" at bounding box center [336, 322] width 177 height 24
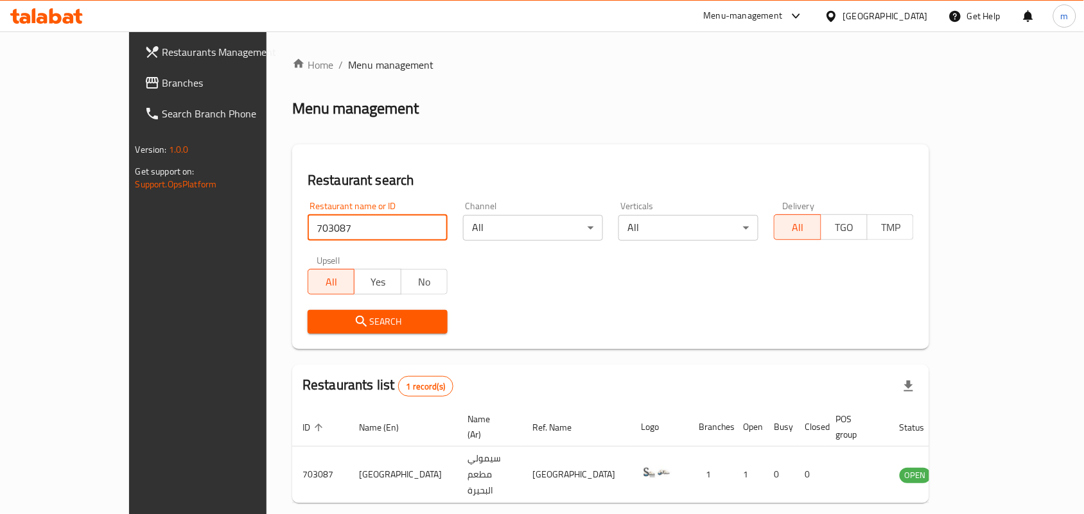
click at [162, 82] on span "Branches" at bounding box center [230, 82] width 137 height 15
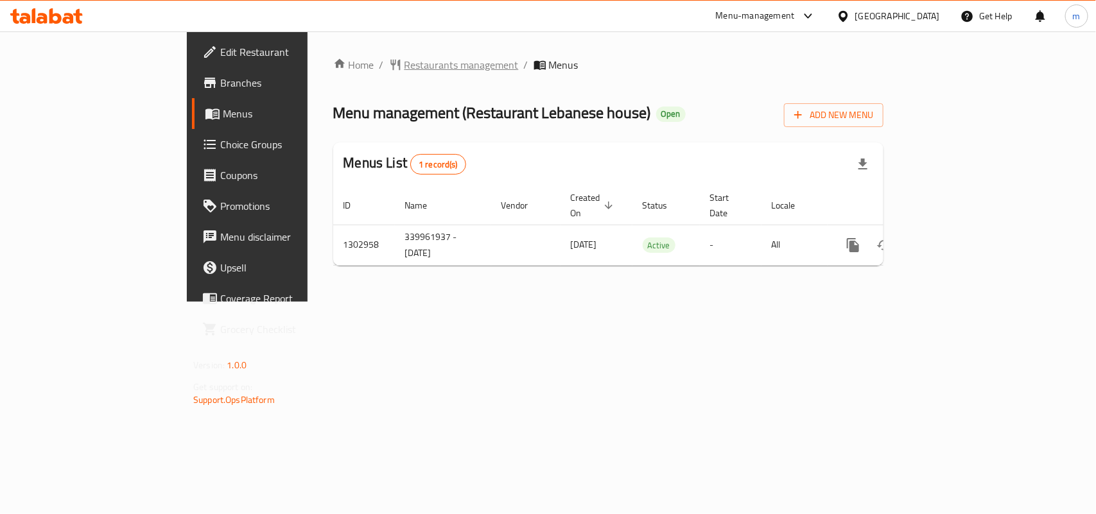
click at [404, 65] on span "Restaurants management" at bounding box center [461, 64] width 114 height 15
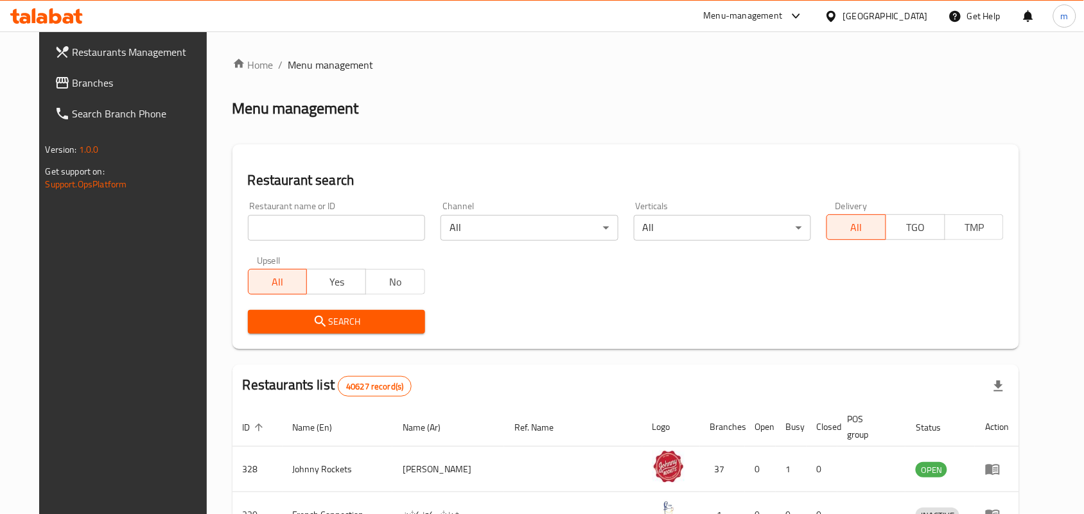
click at [302, 235] on input "search" at bounding box center [336, 228] width 177 height 26
paste input "702477"
type input "702477"
click button "Search" at bounding box center [336, 322] width 177 height 24
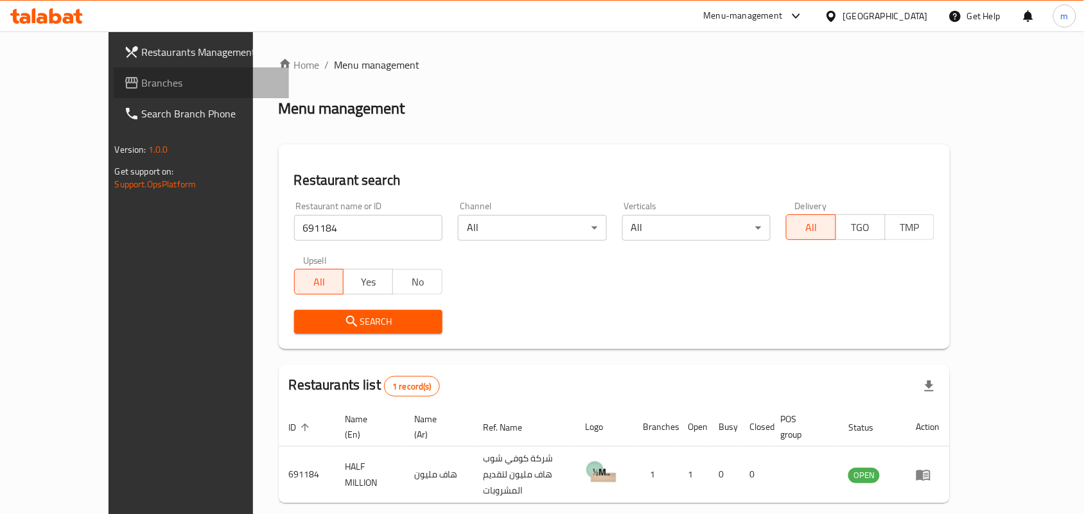
click at [142, 81] on span "Branches" at bounding box center [210, 82] width 137 height 15
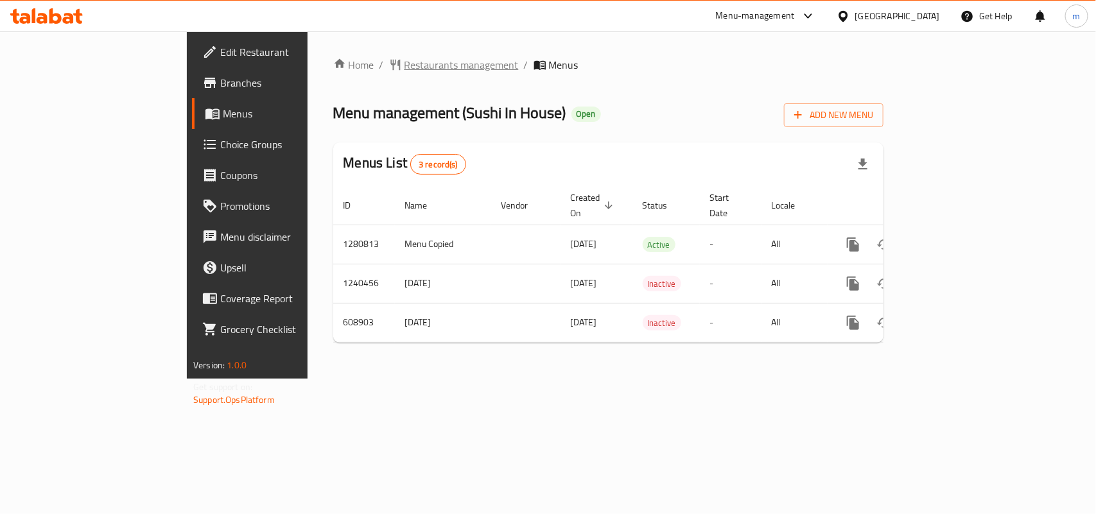
click at [404, 60] on span "Restaurants management" at bounding box center [461, 64] width 114 height 15
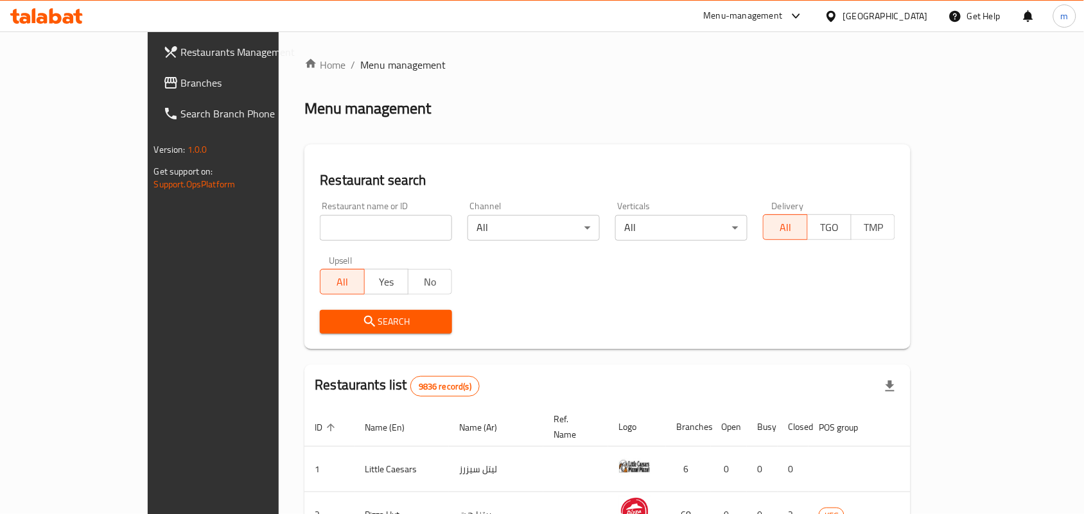
click at [343, 230] on input "search" at bounding box center [386, 228] width 132 height 26
paste input "638273"
type input "638273"
click button "Search" at bounding box center [386, 322] width 132 height 24
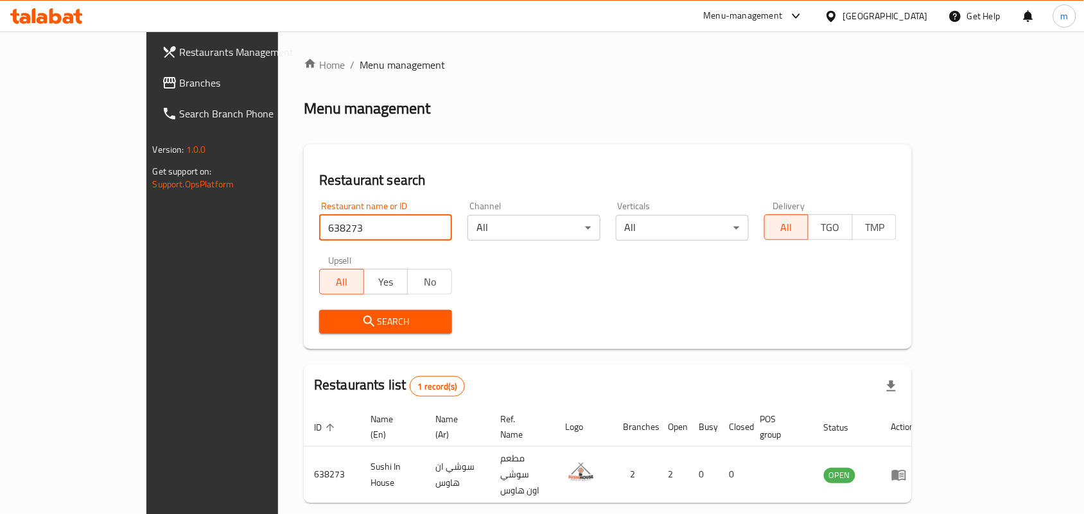
scroll to position [33, 0]
